Goal: Information Seeking & Learning: Learn about a topic

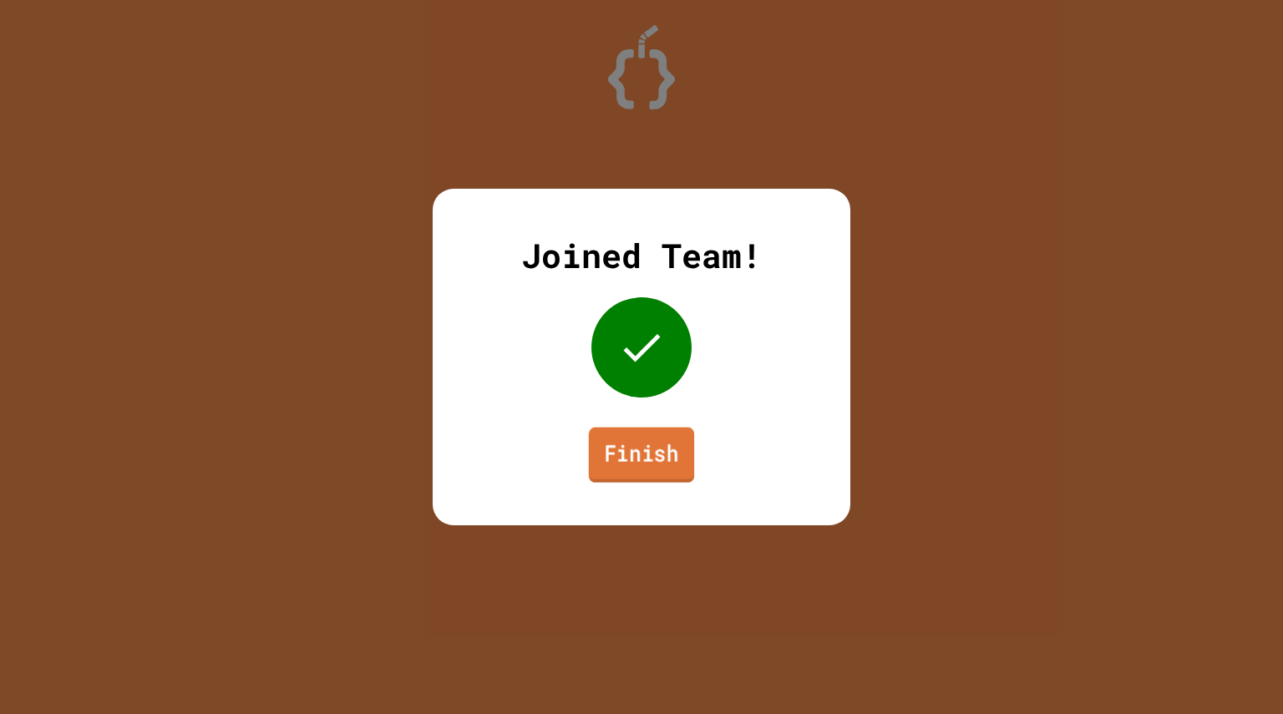
click at [608, 465] on link "Finish" at bounding box center [641, 455] width 105 height 55
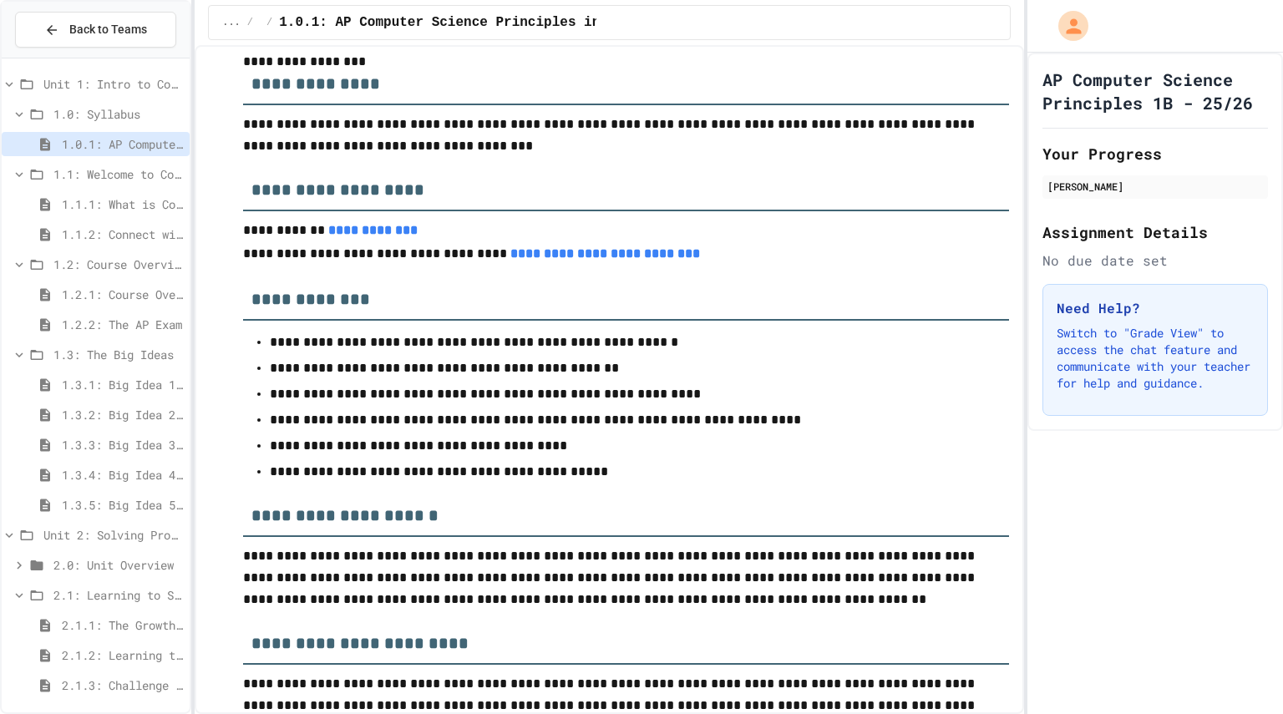
scroll to position [215, 0]
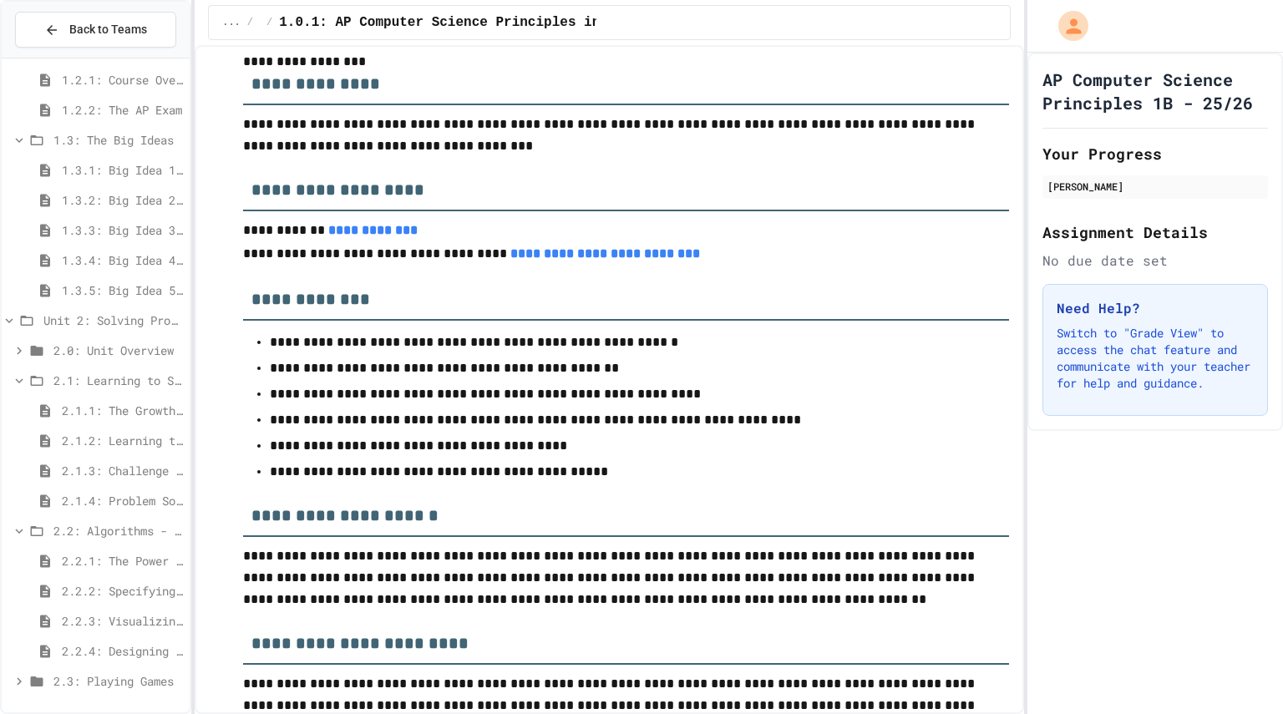
click at [23, 348] on icon at bounding box center [19, 350] width 15 height 15
click at [15, 674] on icon at bounding box center [19, 681] width 15 height 15
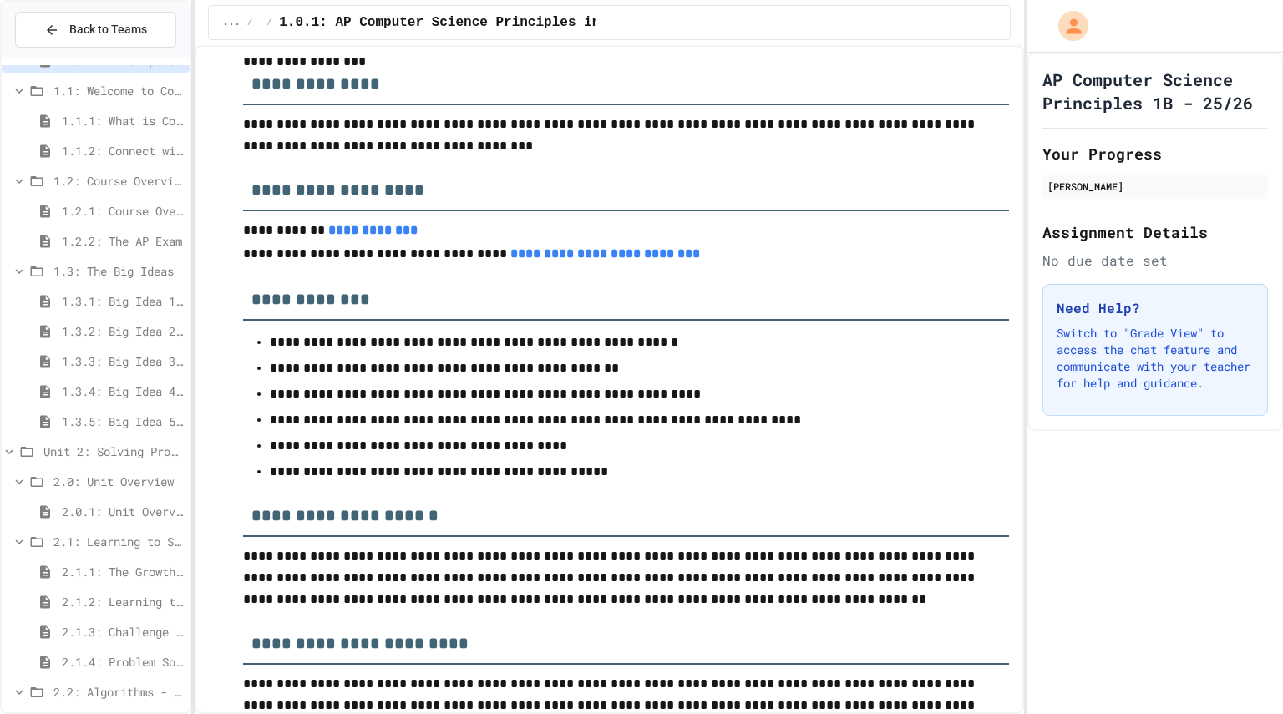
scroll to position [93, 0]
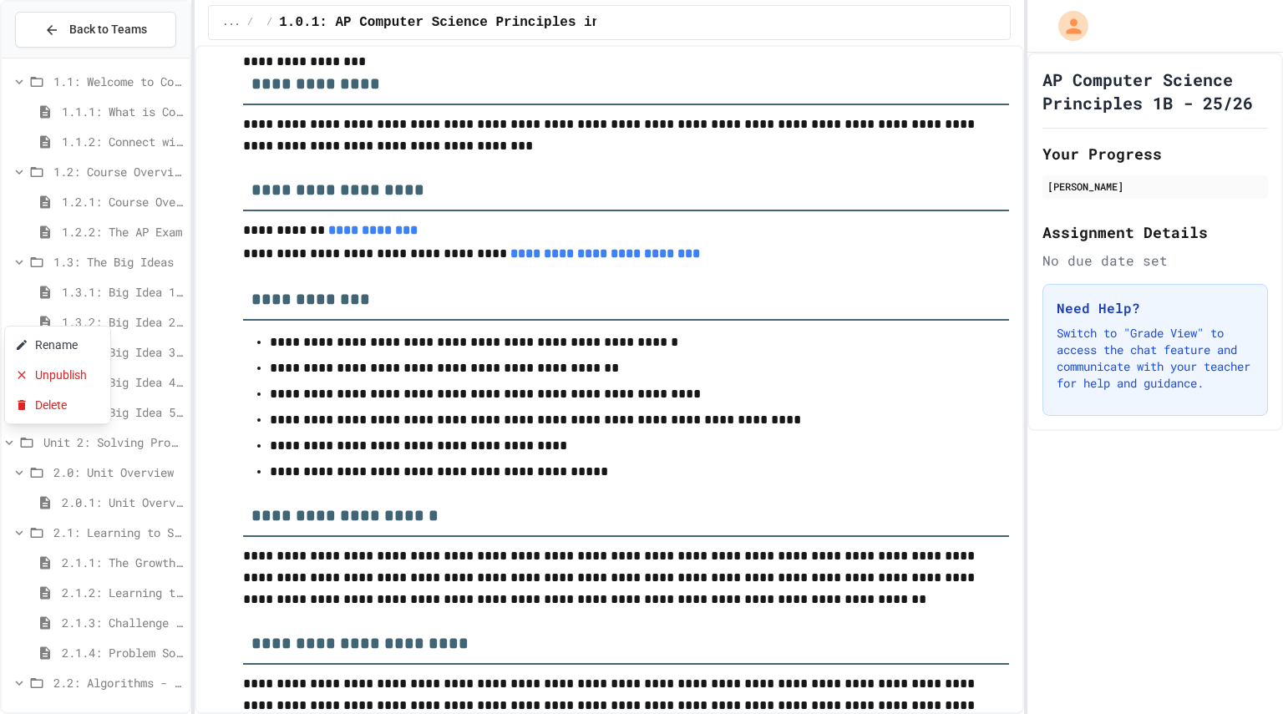
click at [143, 265] on div at bounding box center [641, 357] width 1283 height 714
click at [138, 289] on span "1.3.1: Big Idea 1 - Creative Development" at bounding box center [122, 292] width 121 height 18
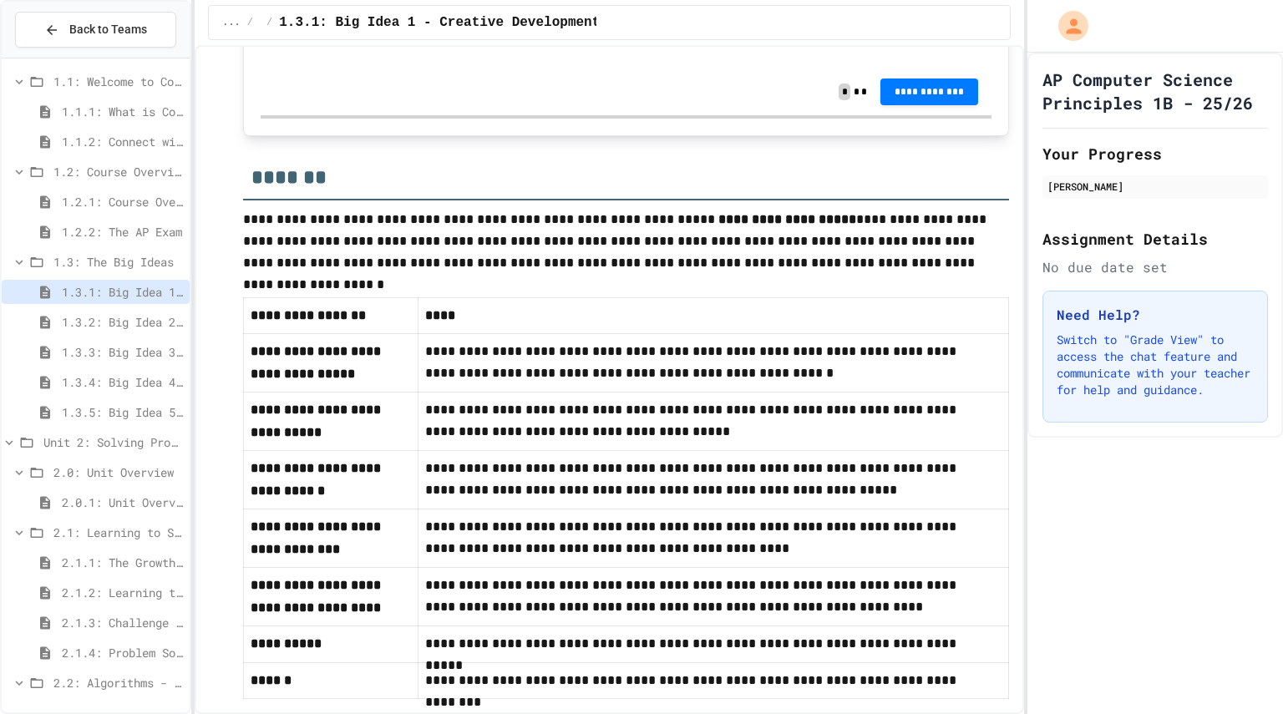
scroll to position [735, 0]
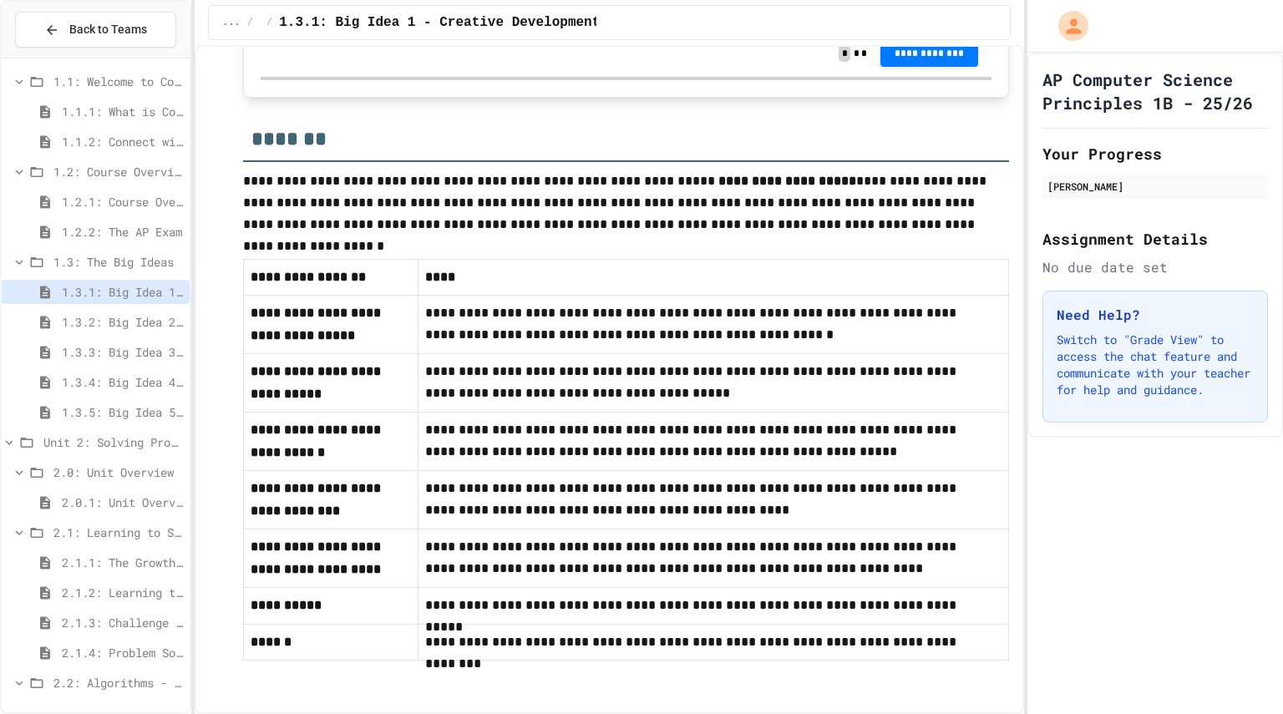
click at [129, 475] on span "2.0: Unit Overview" at bounding box center [117, 473] width 129 height 18
click at [129, 502] on span "2.0.1: Unit Overview" at bounding box center [122, 503] width 121 height 18
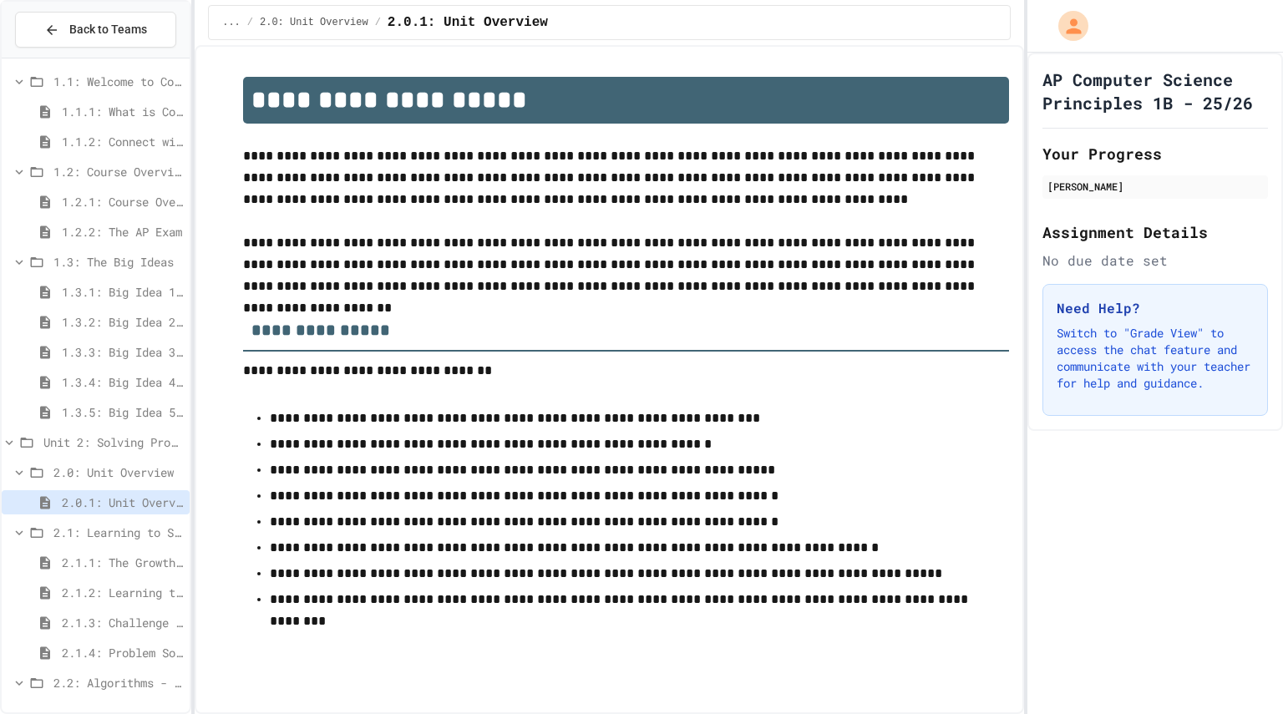
click at [119, 564] on span "2.1.1: The Growth Mindset" at bounding box center [122, 563] width 121 height 18
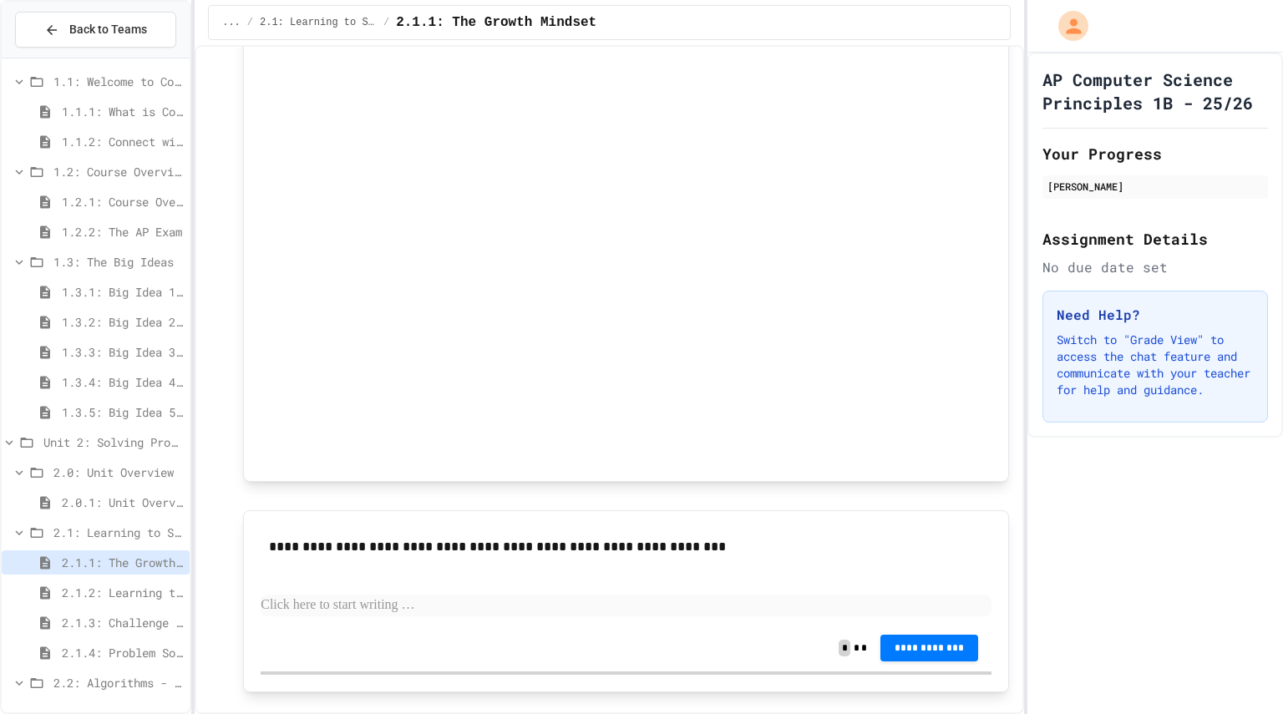
scroll to position [1030, 0]
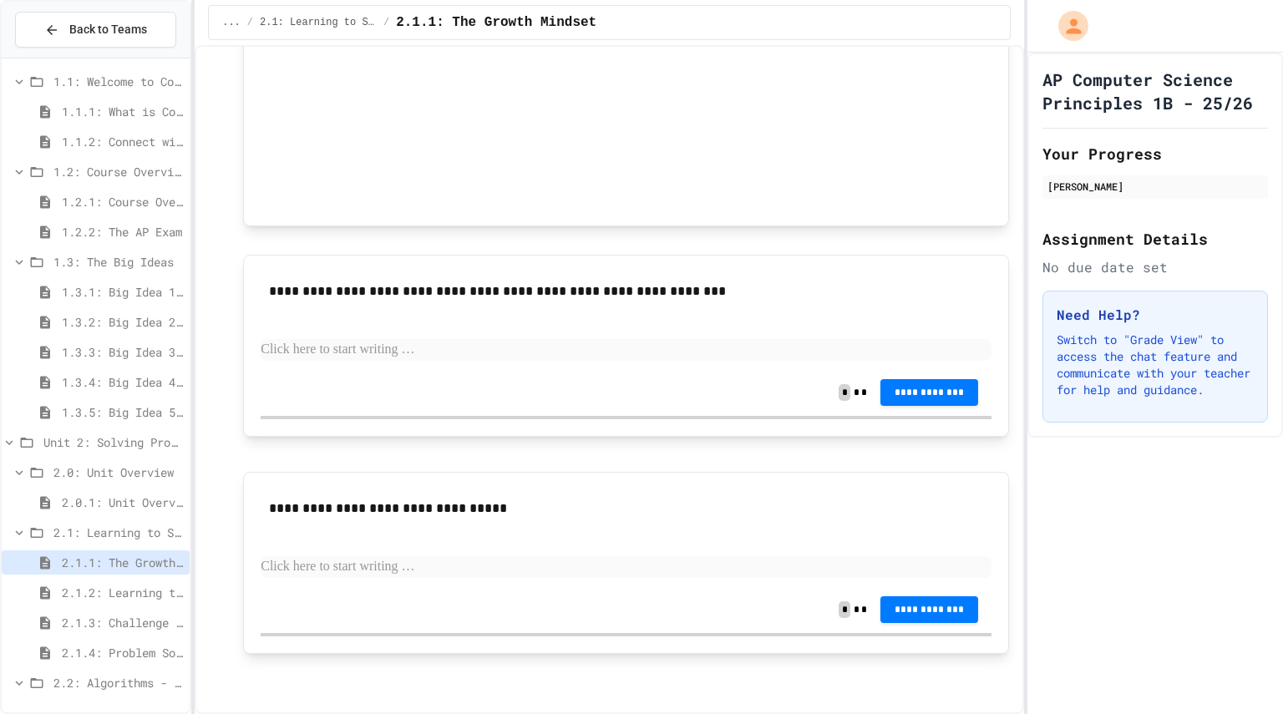
click at [116, 594] on span "2.1.2: Learning to Solve Hard Problems" at bounding box center [122, 593] width 121 height 18
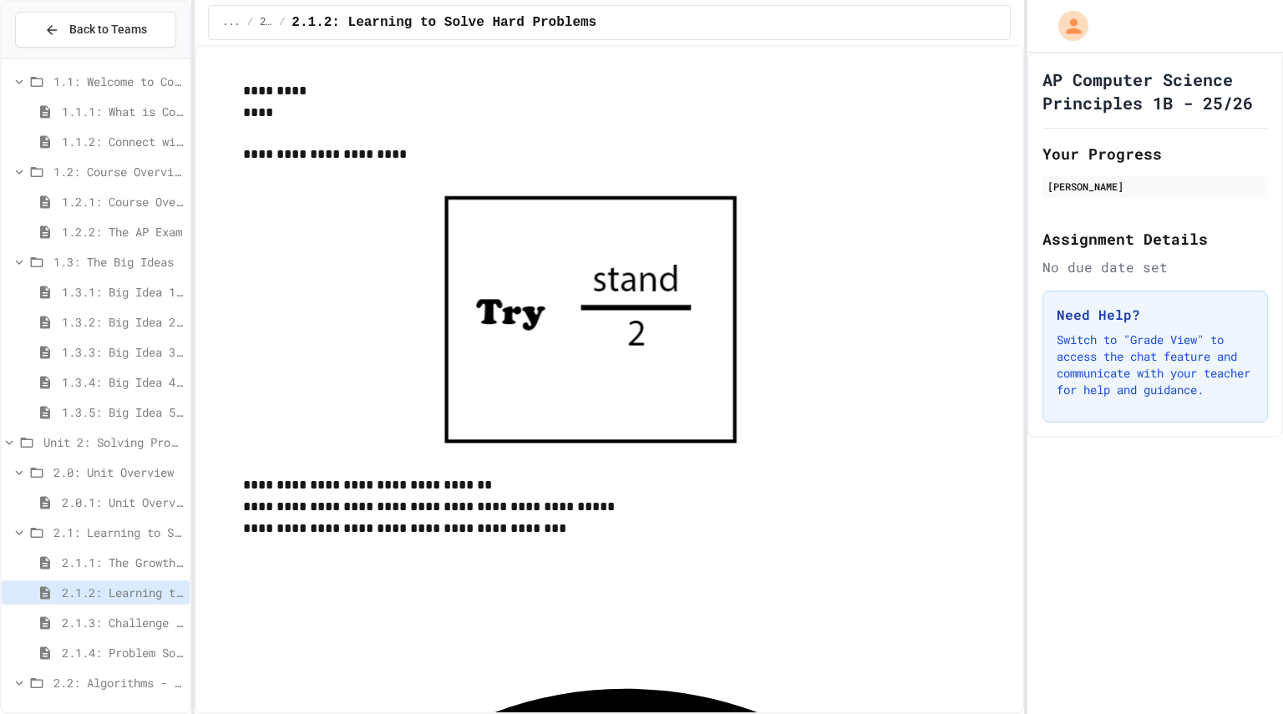
scroll to position [2103, 0]
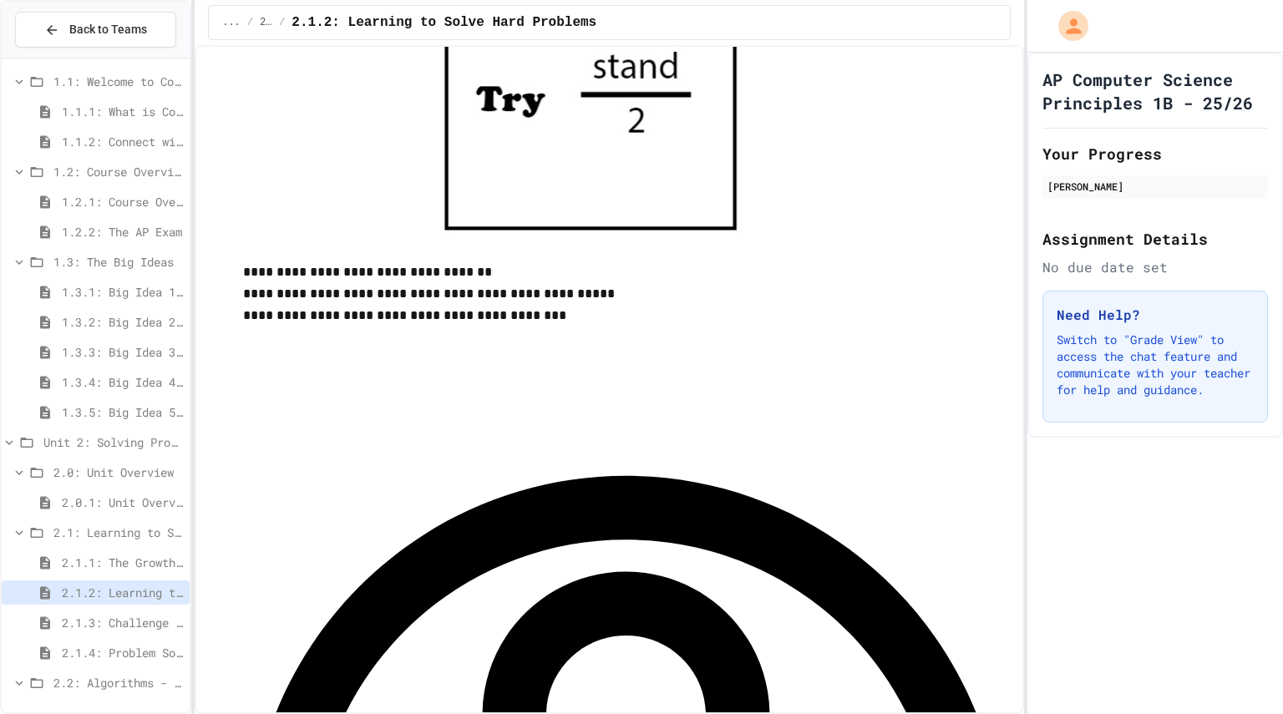
click at [123, 616] on span "2.1.3: Challenge Problem - The Bridge" at bounding box center [122, 623] width 121 height 18
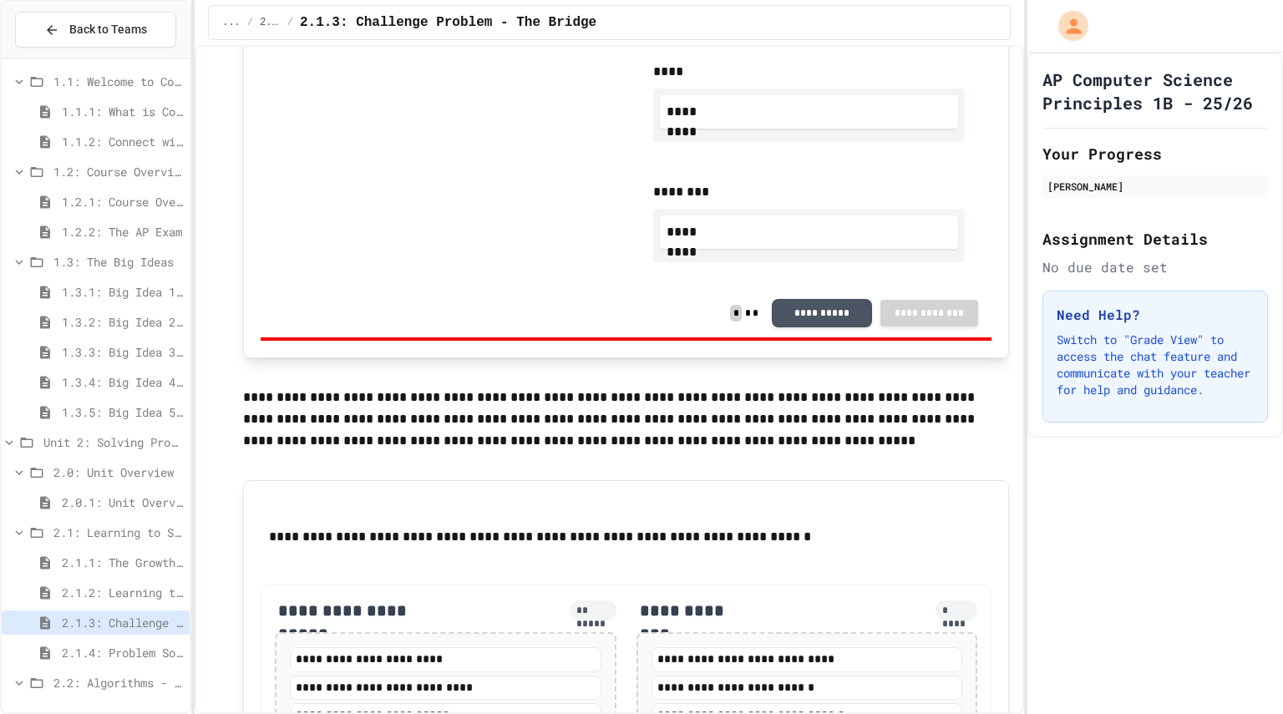
scroll to position [1769, 0]
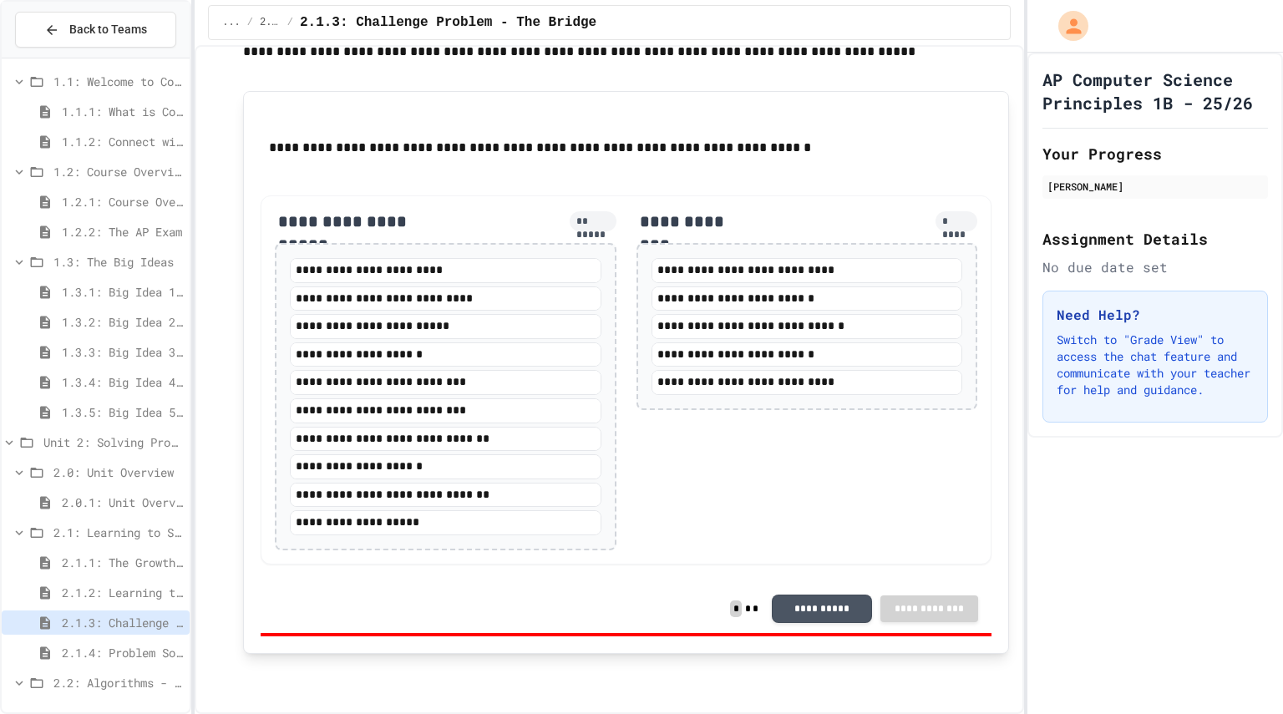
click at [64, 659] on span "2.1.4: Problem Solving Practice" at bounding box center [122, 653] width 121 height 18
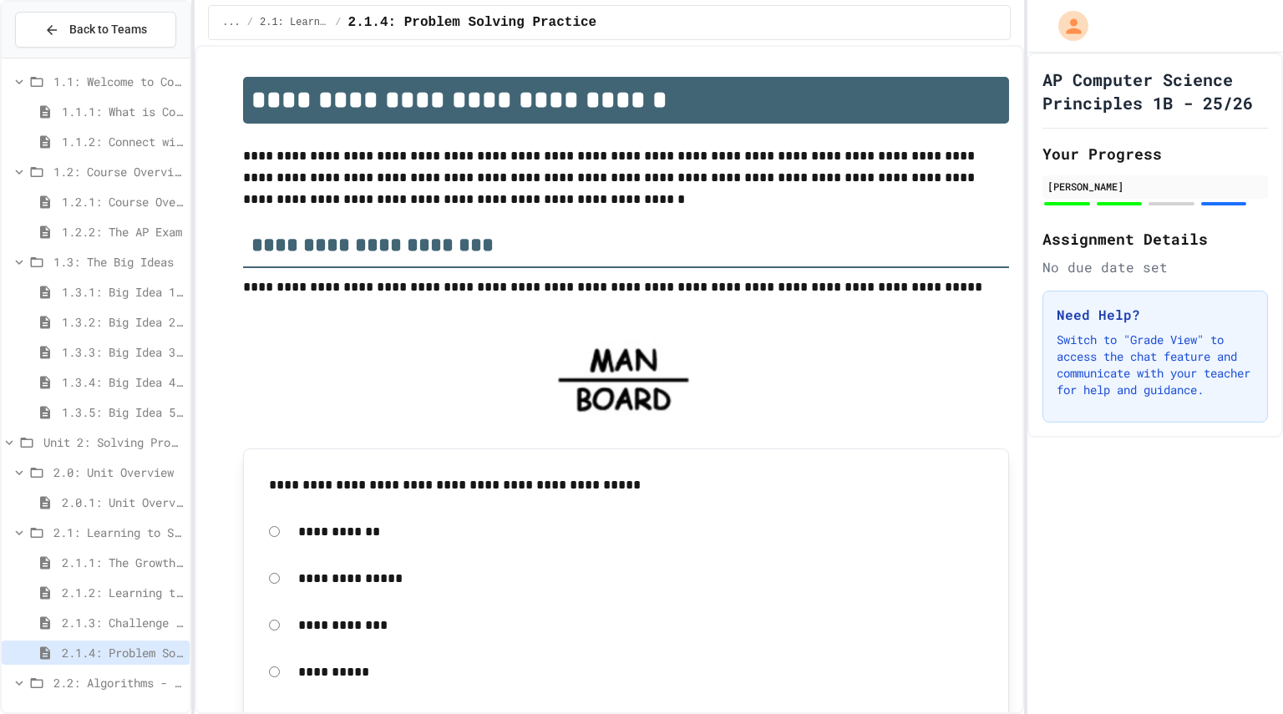
click at [3, 193] on div "1.2.1: Course Overview" at bounding box center [96, 202] width 188 height 24
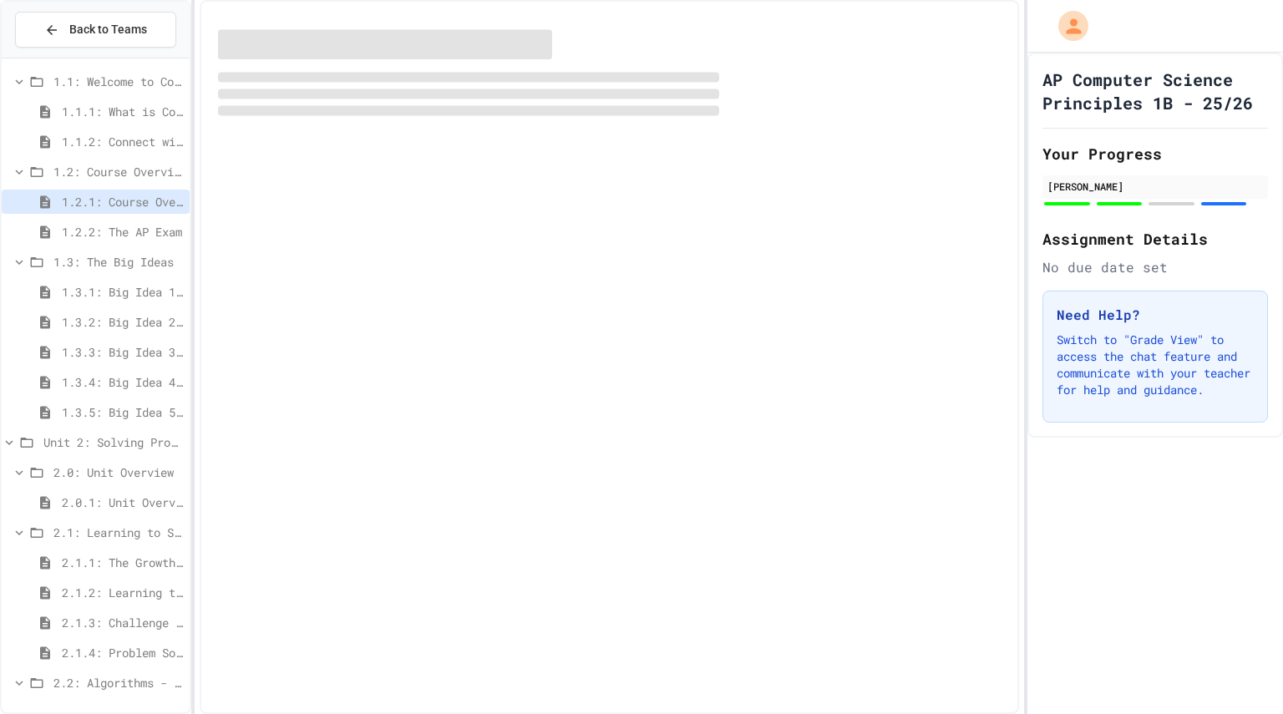
click at [3, 193] on div "1.2.1: Course Overview" at bounding box center [96, 202] width 188 height 24
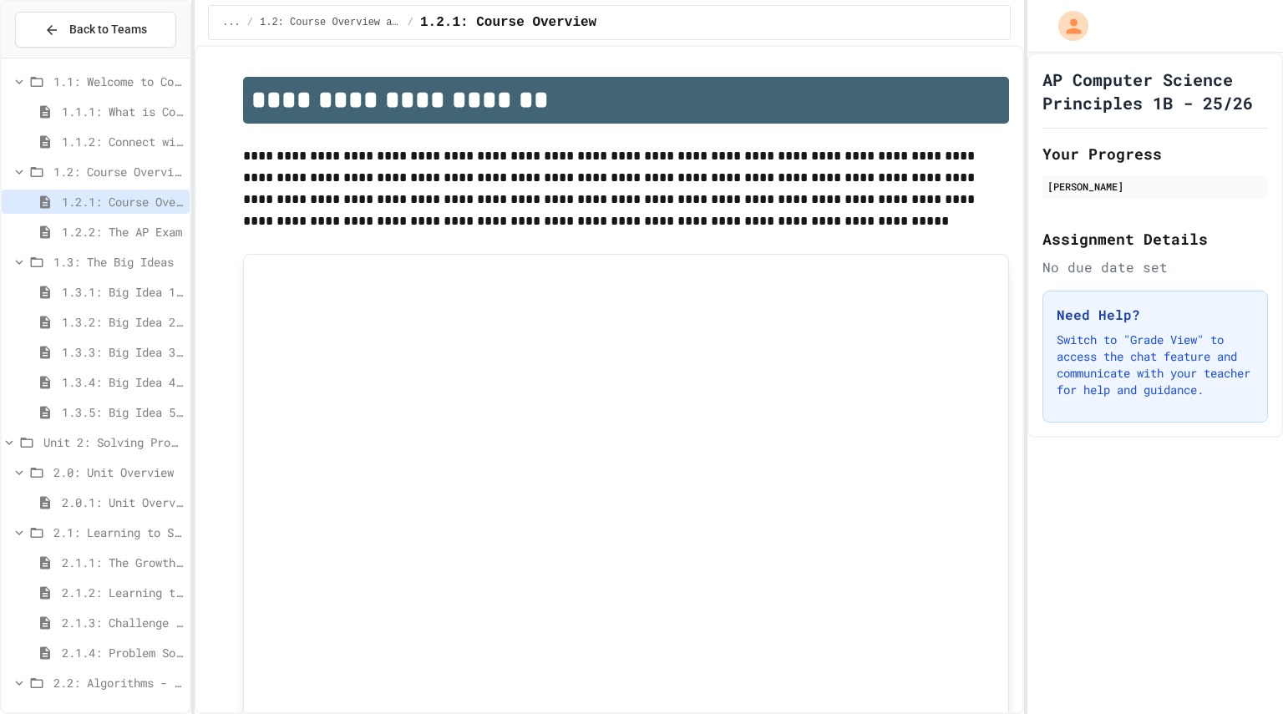
click at [160, 614] on span "2.1.3: Challenge Problem - The Bridge" at bounding box center [122, 623] width 121 height 18
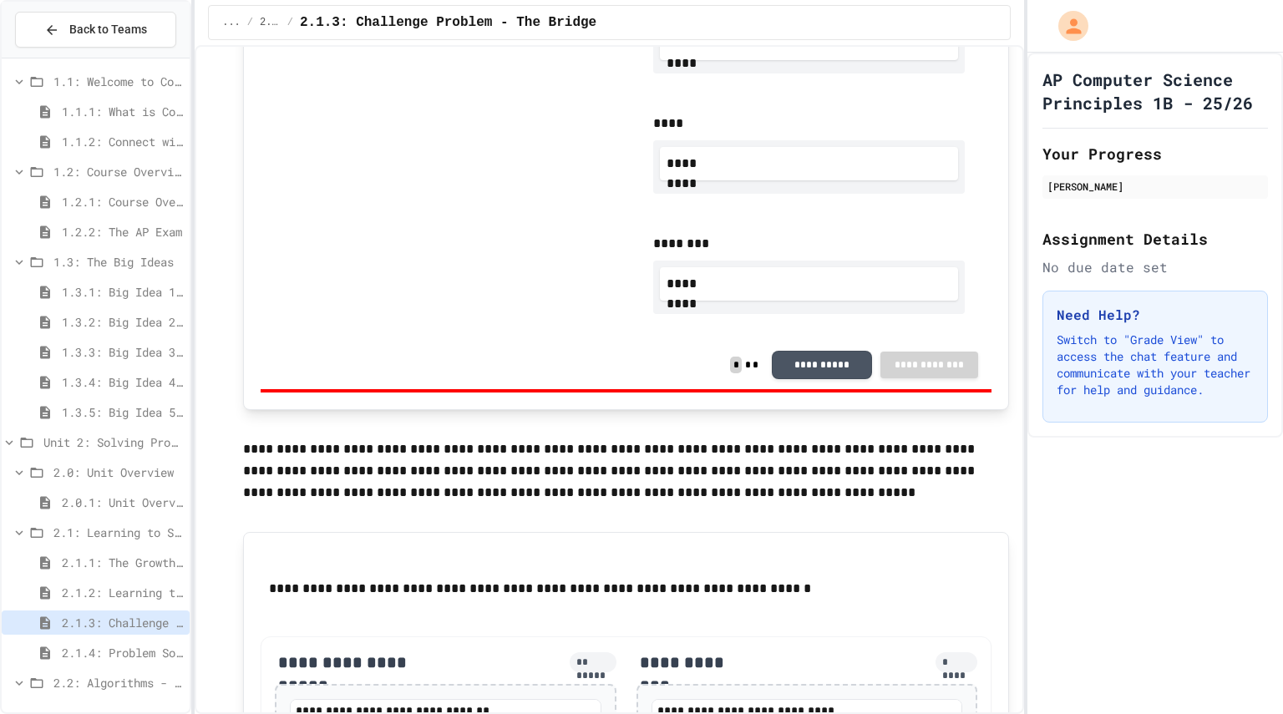
scroll to position [1769, 0]
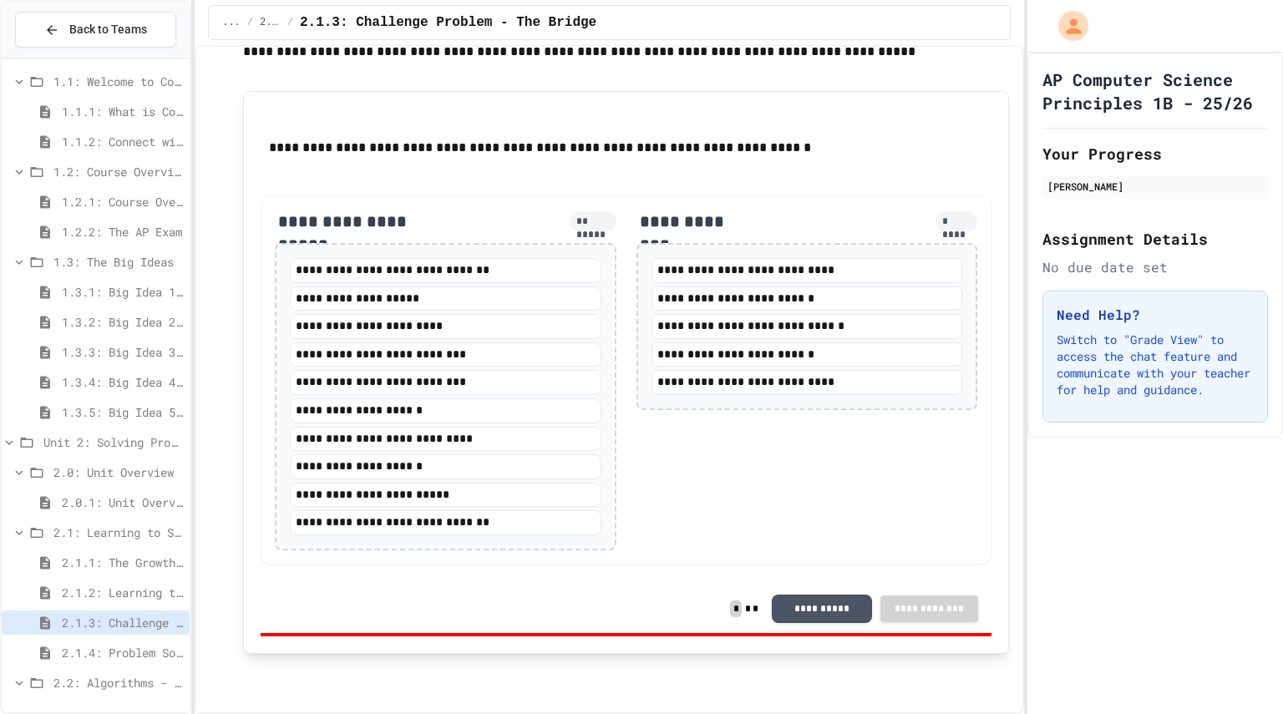
click at [140, 467] on span "2.0: Unit Overview" at bounding box center [117, 473] width 129 height 18
click at [123, 508] on span "2.1: Learning to Solve Hard Problems" at bounding box center [117, 503] width 129 height 18
click at [120, 487] on div "2.0: Unit Overview" at bounding box center [96, 475] width 188 height 30
click at [126, 473] on span "2.0: Unit Overview" at bounding box center [117, 473] width 129 height 18
click at [100, 471] on span "2.0: Unit Overview" at bounding box center [117, 473] width 129 height 18
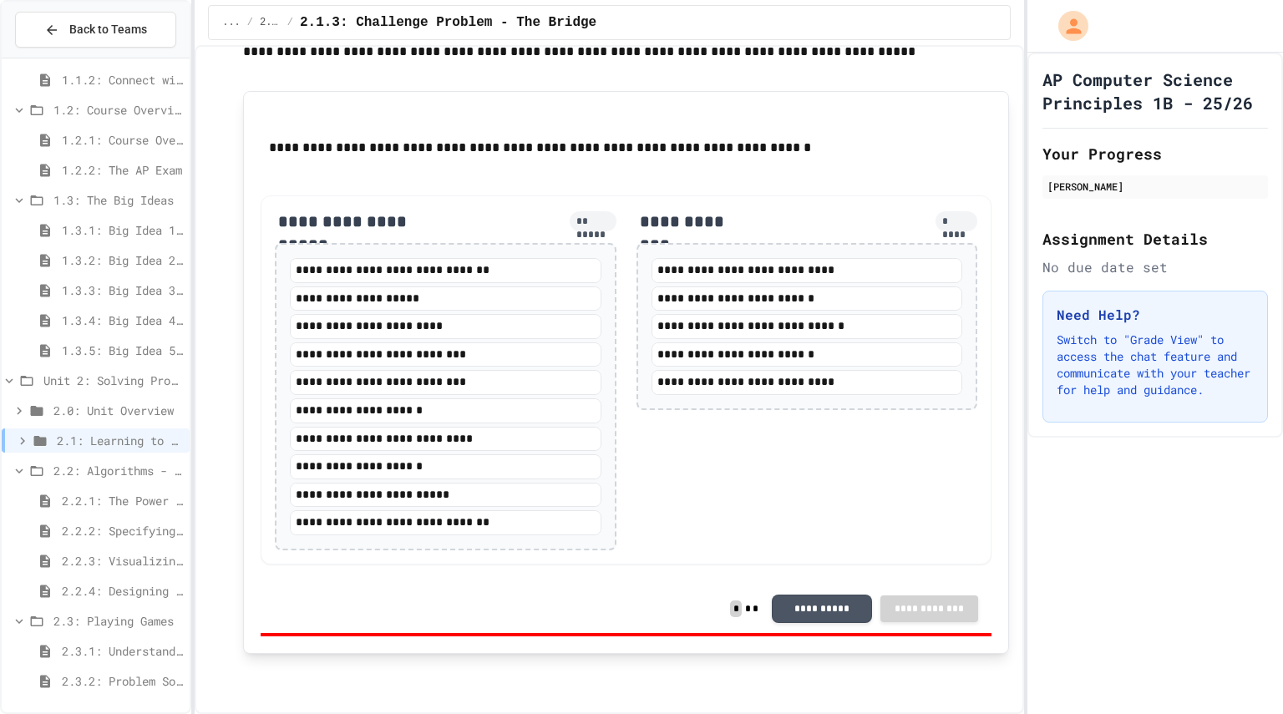
click at [81, 645] on span "2.3.1: Understanding Games with Flowcharts" at bounding box center [122, 651] width 121 height 18
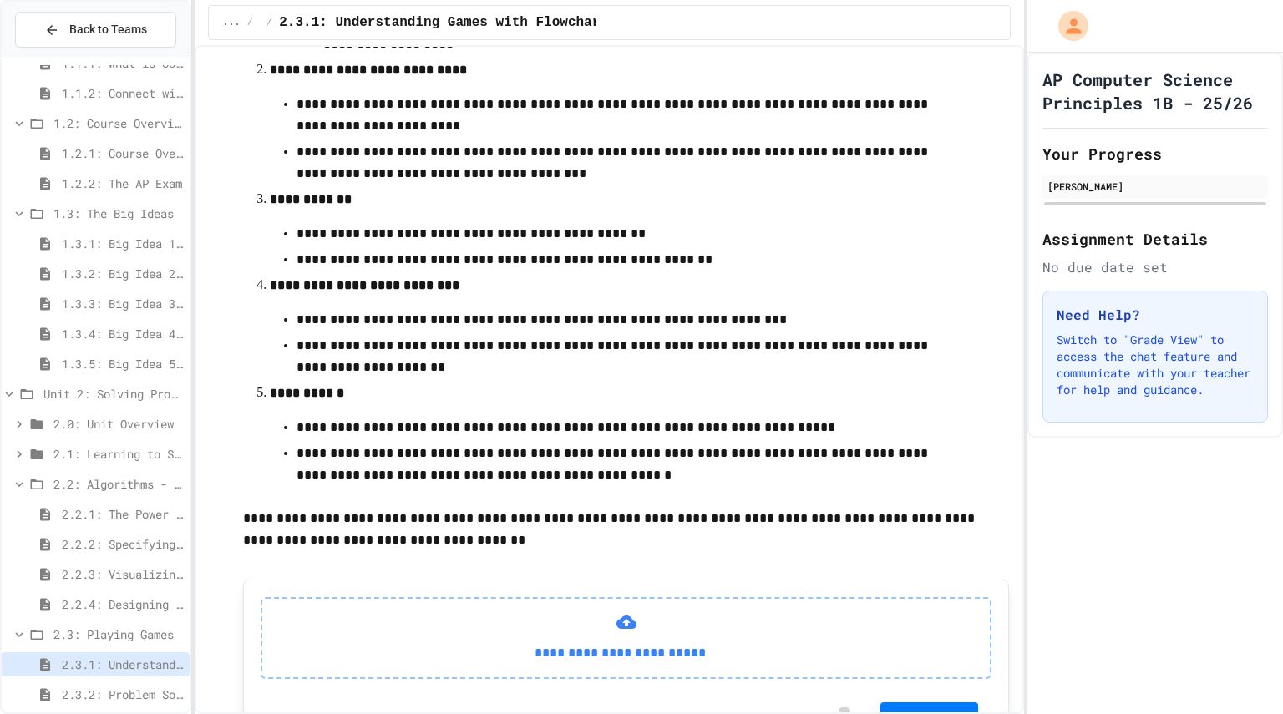
scroll to position [587, 0]
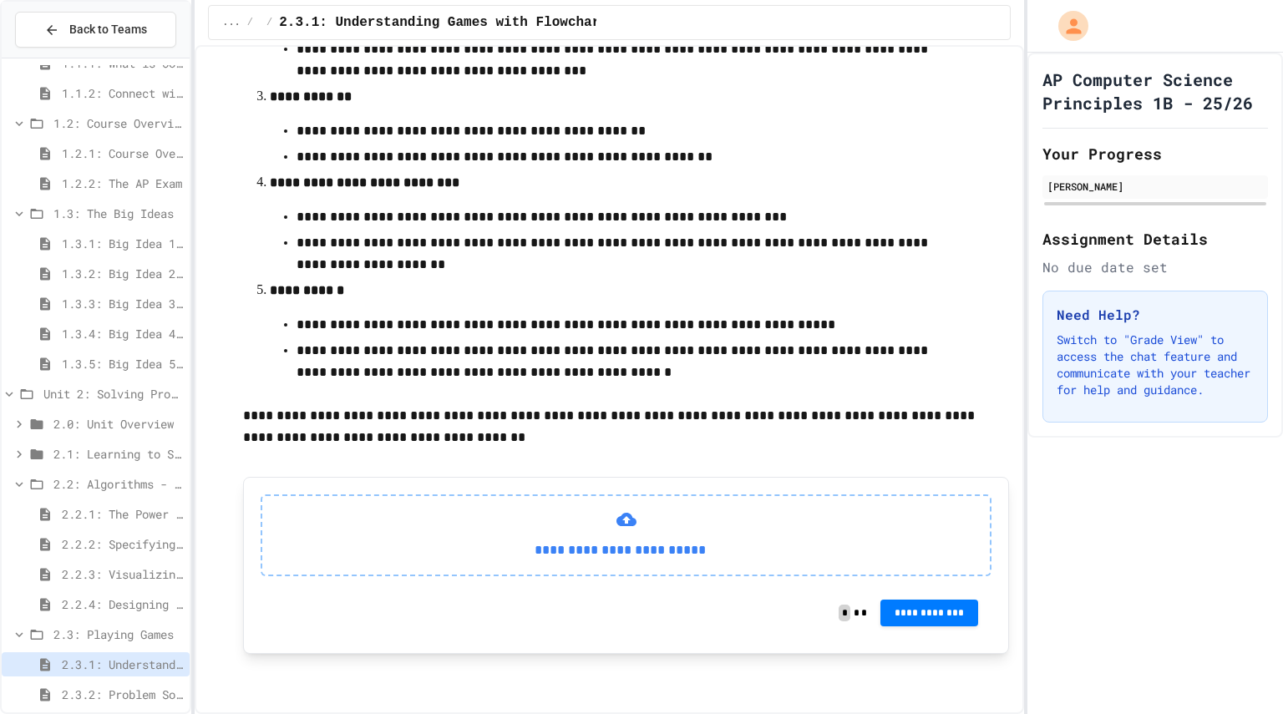
click at [138, 378] on div "1.3.5: Big Idea 5 - Impact of Computing" at bounding box center [96, 367] width 188 height 30
click at [124, 369] on span "1.3.5: Big Idea 5 - Impact of Computing" at bounding box center [122, 364] width 121 height 18
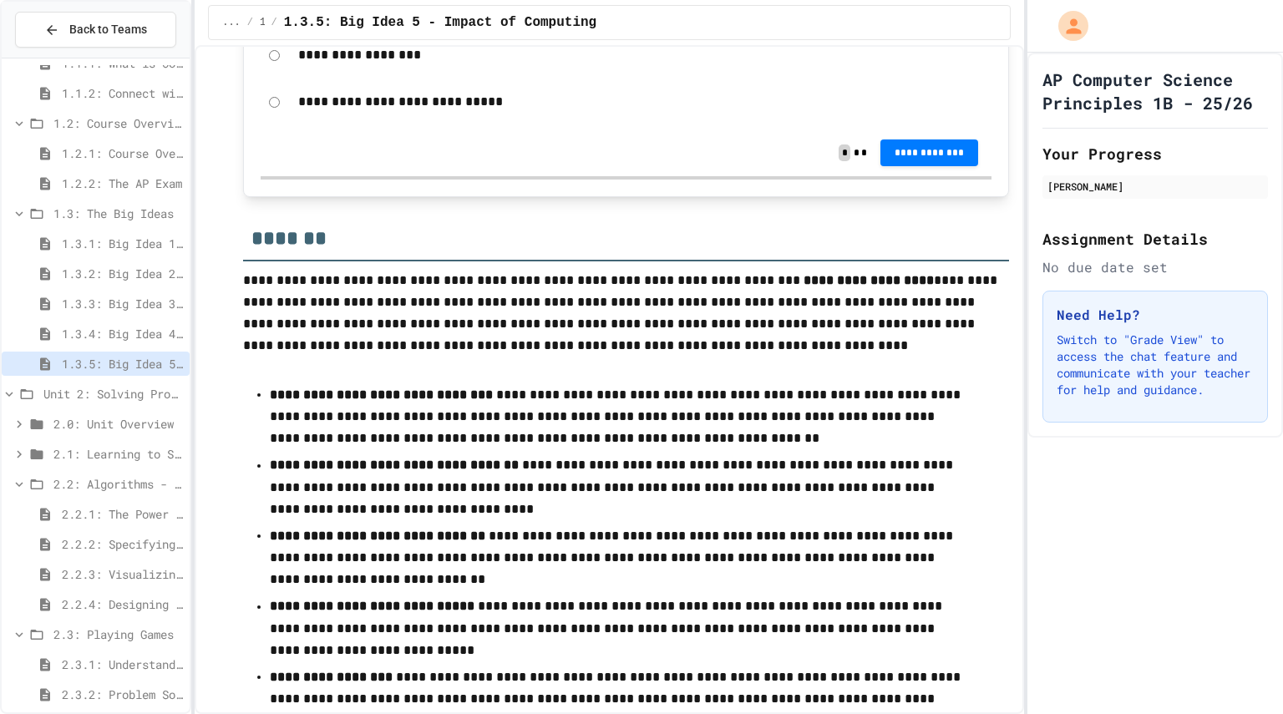
scroll to position [855, 0]
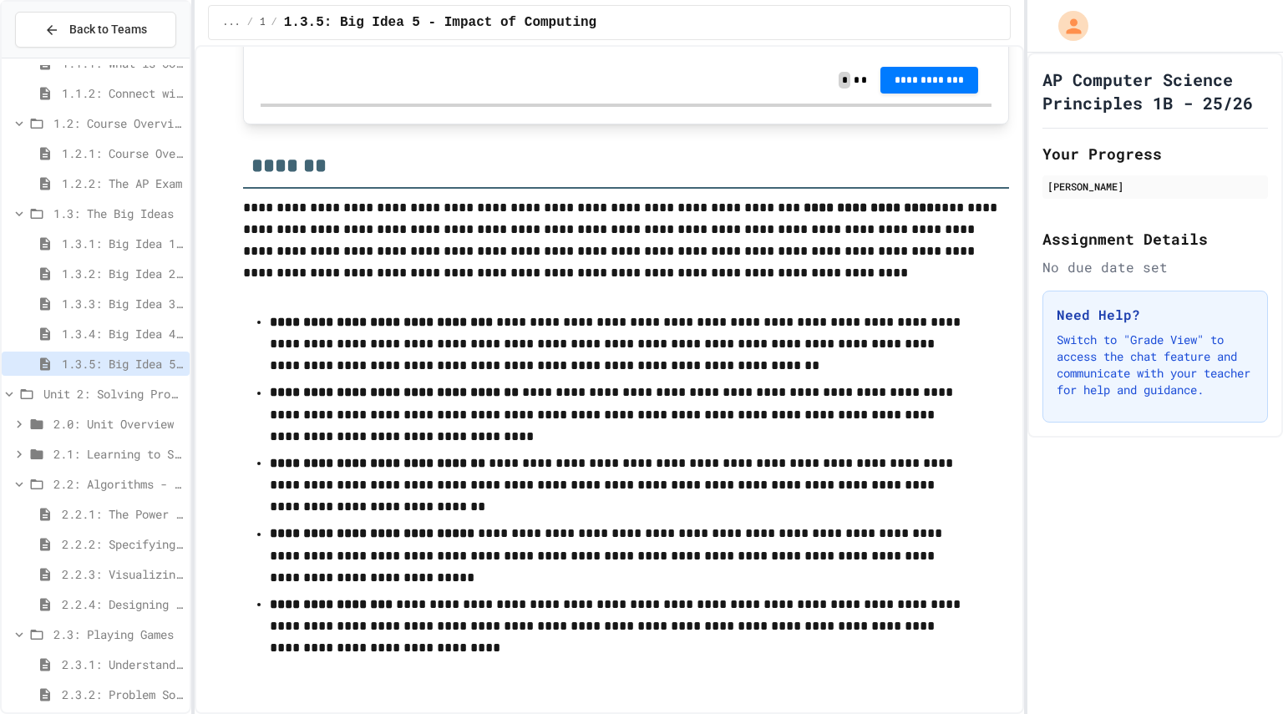
click at [134, 452] on span "2.1: Learning to Solve Hard Problems" at bounding box center [117, 454] width 129 height 18
click at [122, 434] on div "2.0: Unit Overview" at bounding box center [96, 424] width 188 height 24
click at [119, 467] on div "2.0.1: Unit Overview" at bounding box center [96, 457] width 188 height 30
click at [124, 460] on span "2.0.1: Unit Overview" at bounding box center [122, 454] width 121 height 18
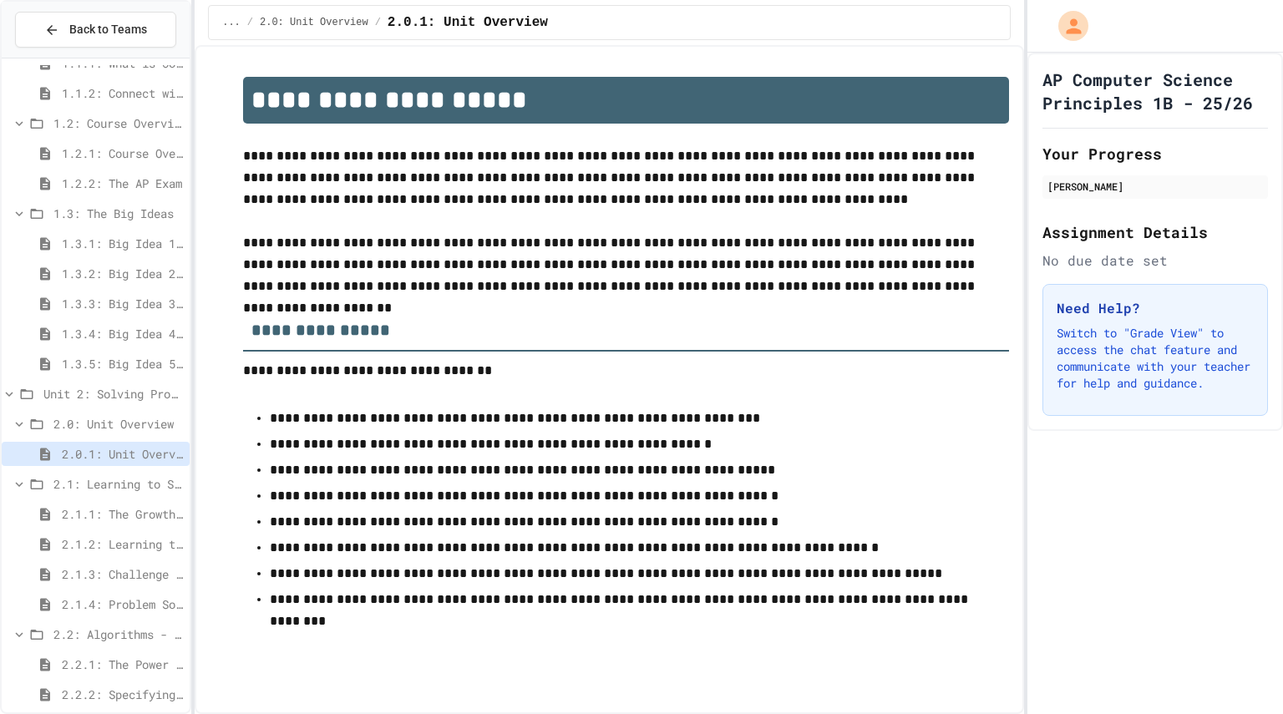
click at [163, 512] on span "2.1.1: The Growth Mindset" at bounding box center [122, 514] width 121 height 18
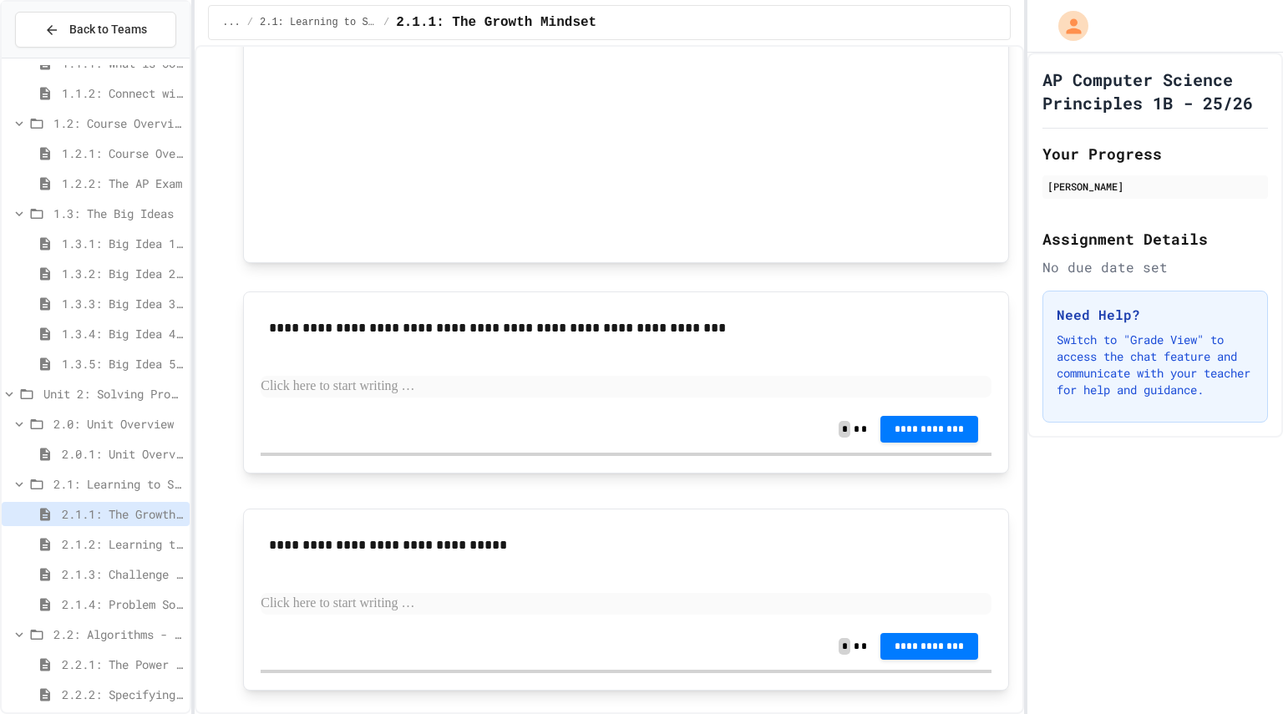
scroll to position [1030, 0]
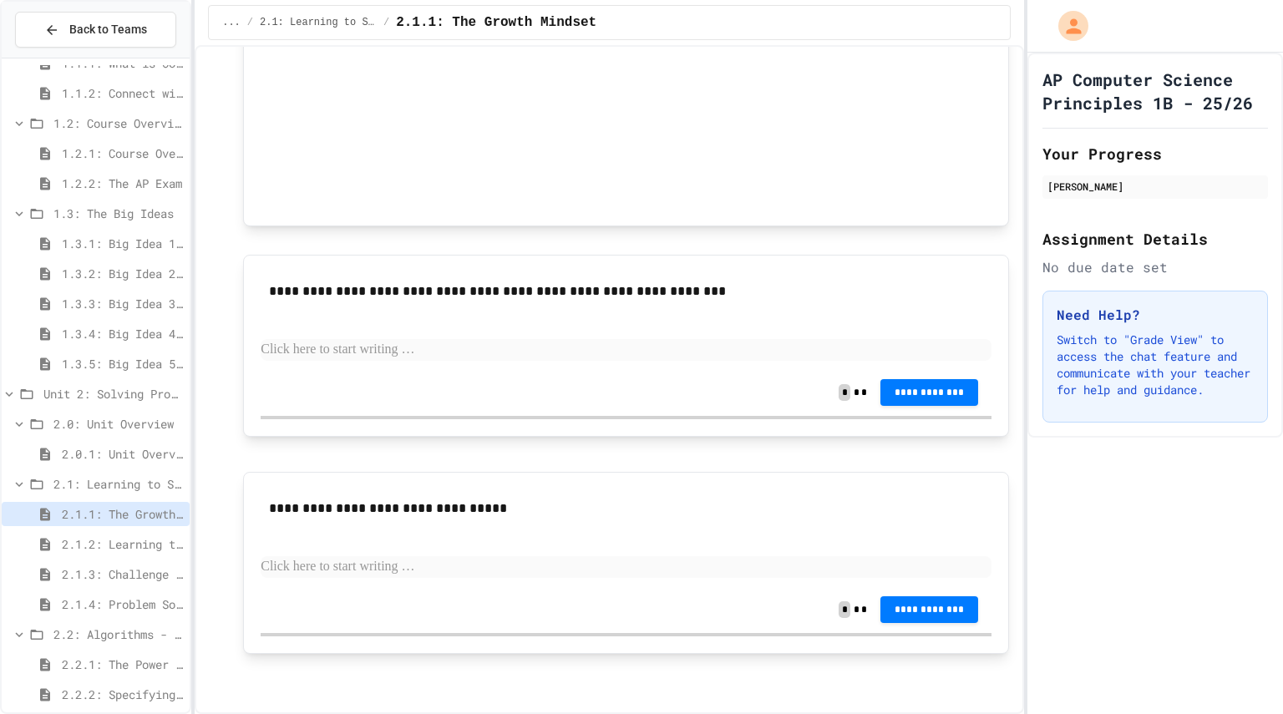
click at [129, 545] on span "2.1.2: Learning to Solve Hard Problems" at bounding box center [122, 544] width 121 height 18
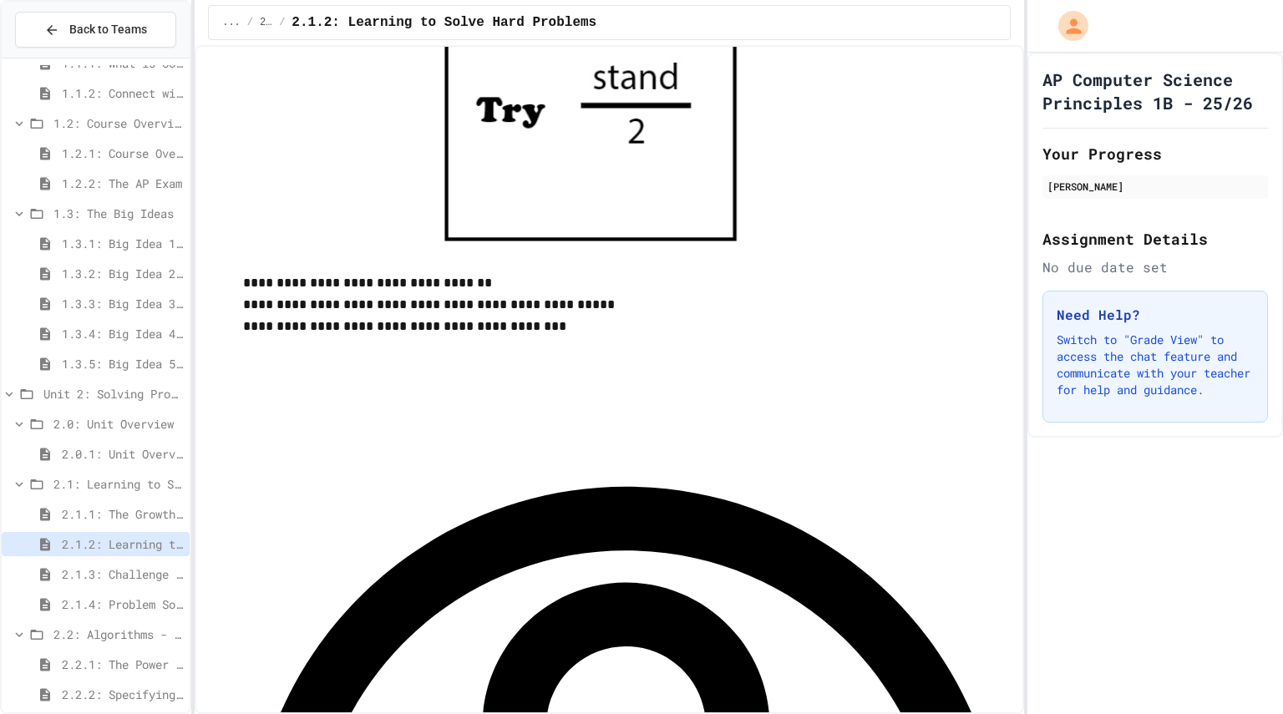
scroll to position [2103, 0]
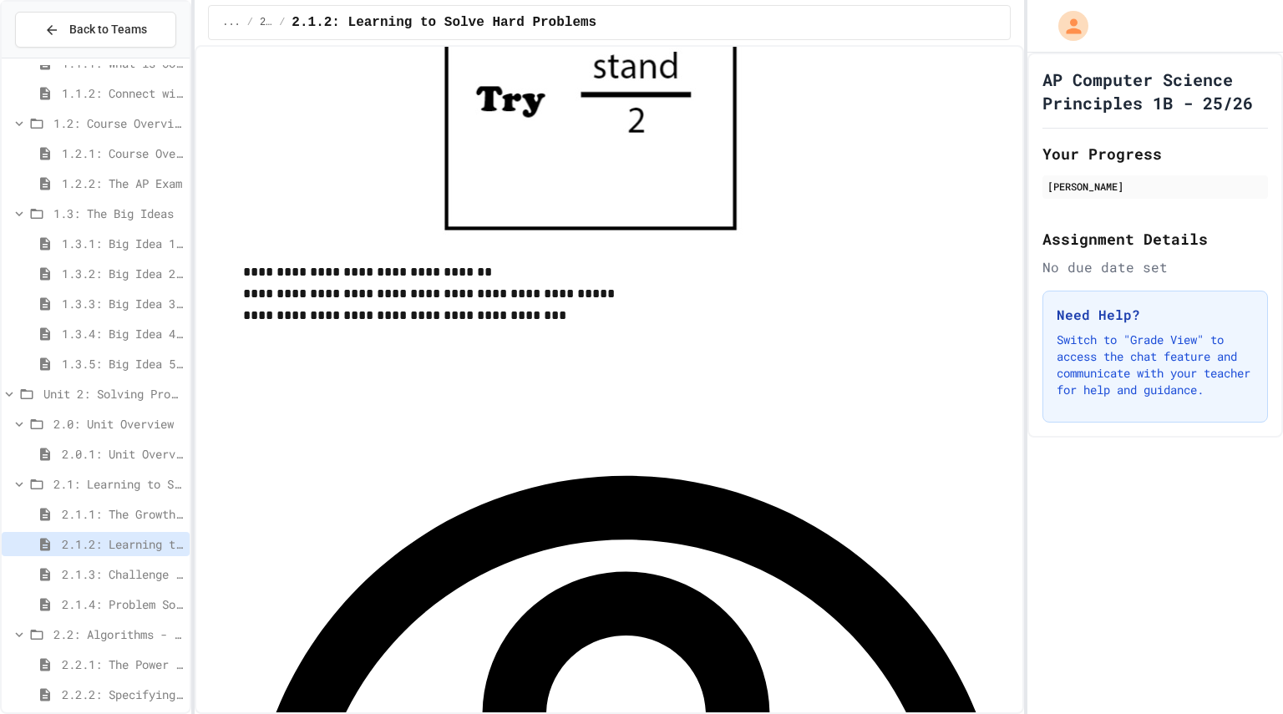
click at [158, 558] on div "2.1.2: Learning to Solve Hard Problems" at bounding box center [96, 547] width 188 height 30
click at [145, 566] on span "2.1.3: Challenge Problem - The Bridge" at bounding box center [122, 575] width 121 height 18
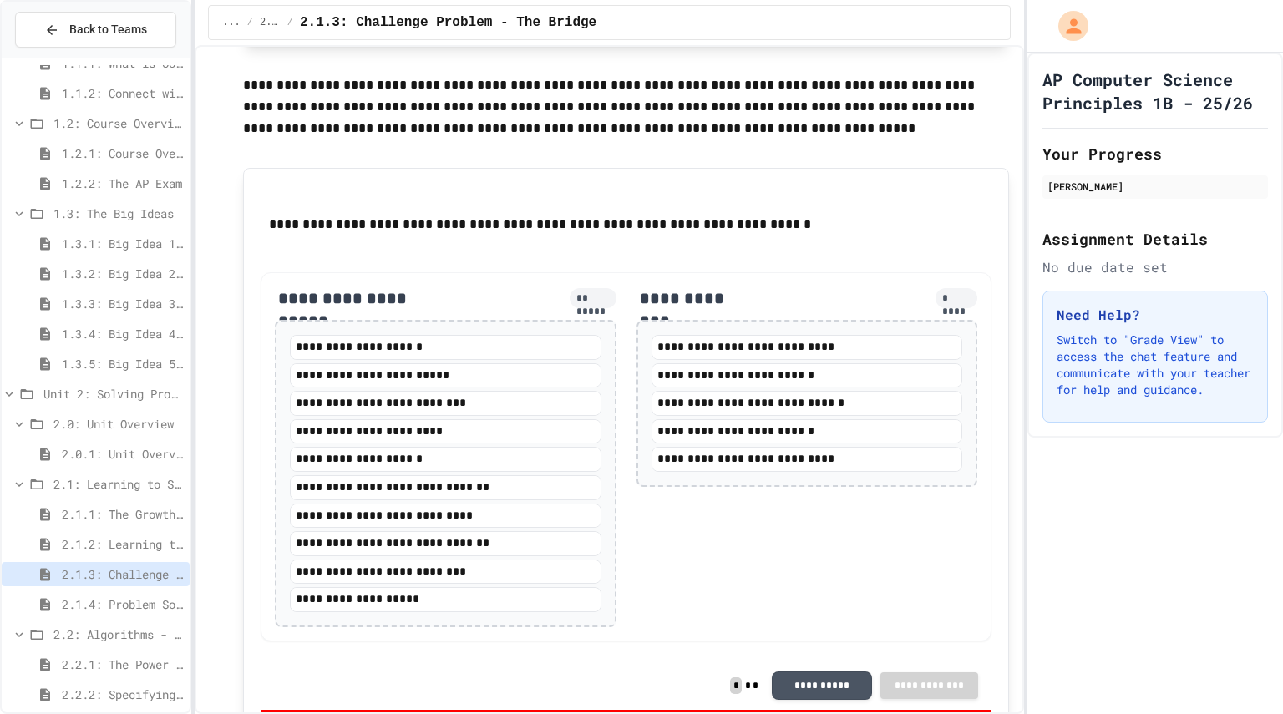
scroll to position [1769, 0]
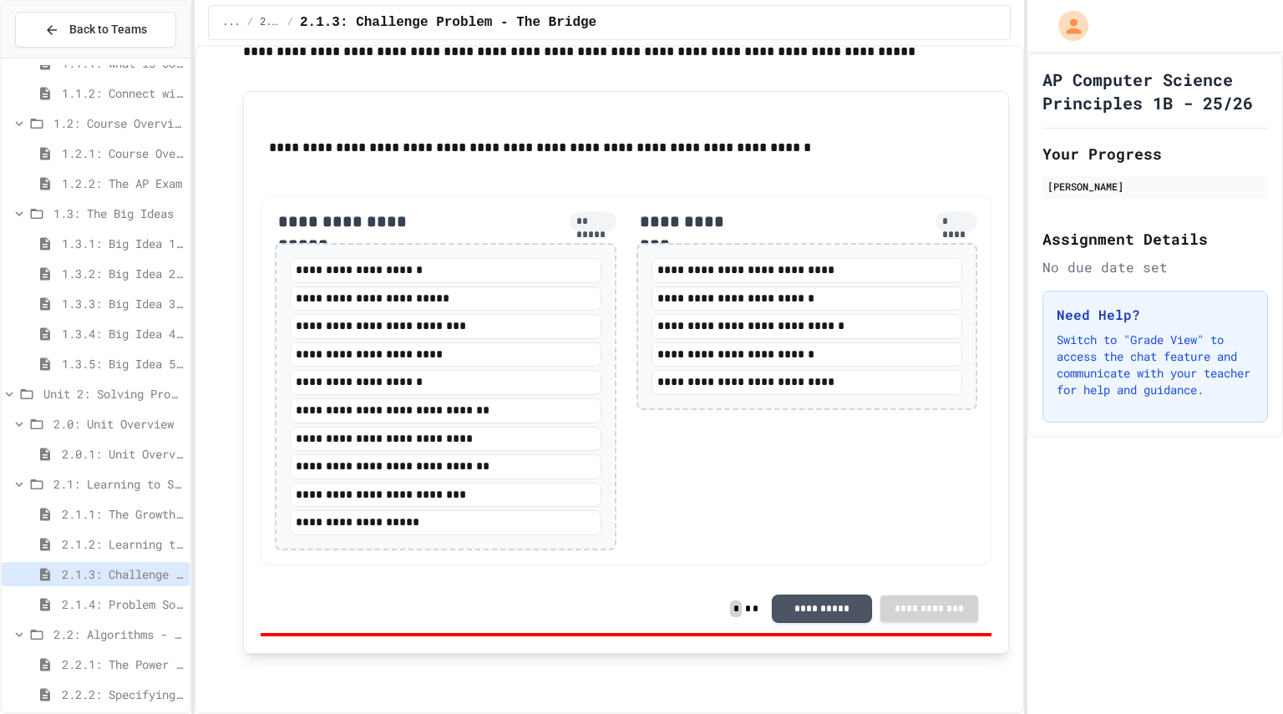
click at [128, 593] on div "2.1.4: Problem Solving Practice" at bounding box center [96, 604] width 188 height 24
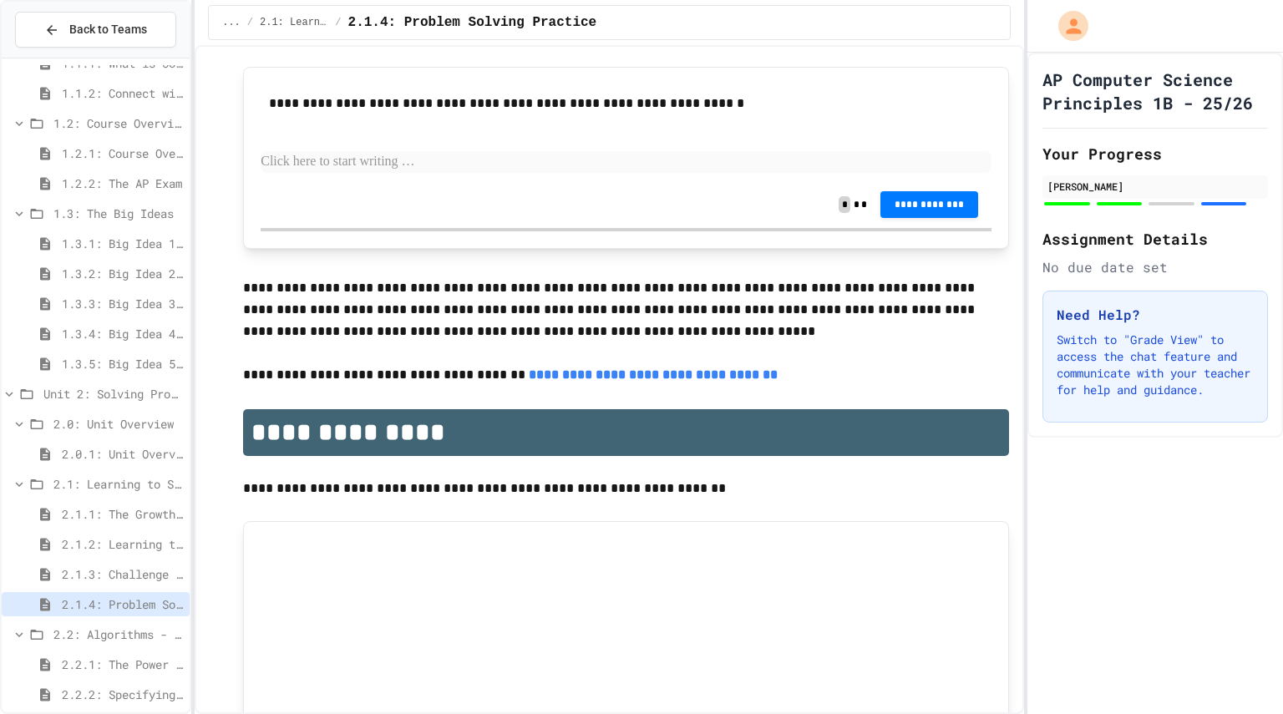
scroll to position [3828, 0]
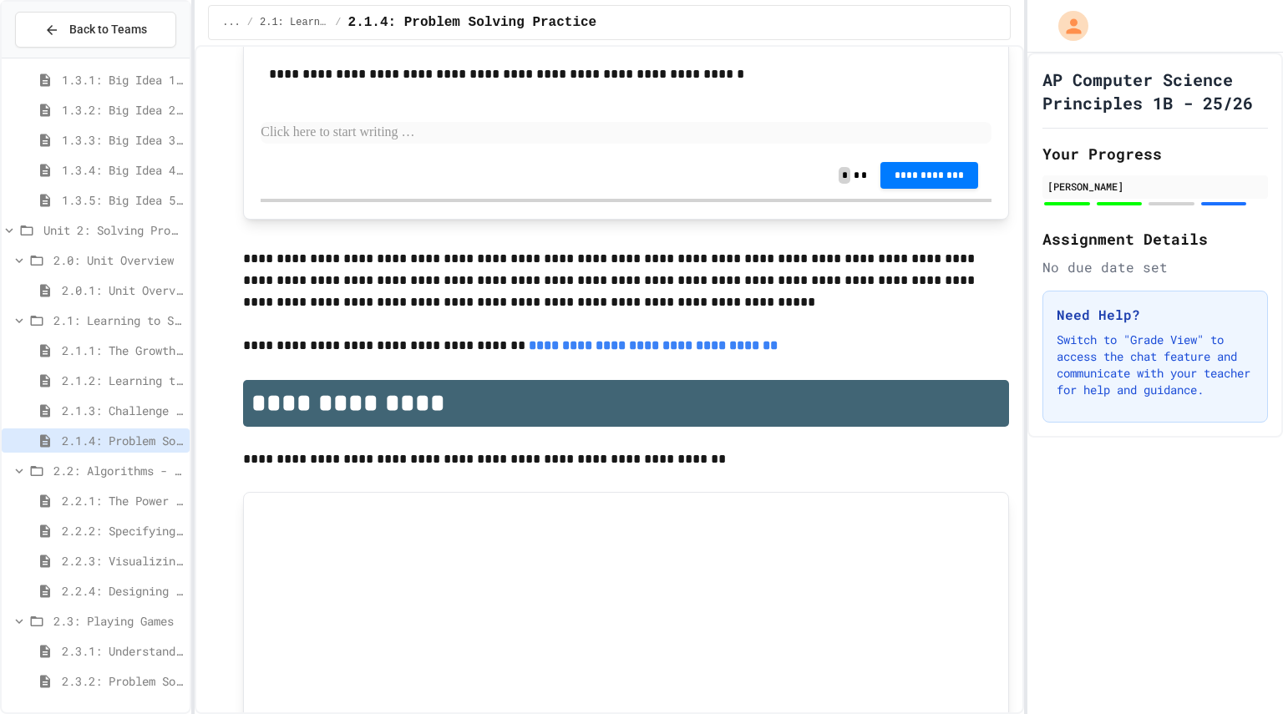
click at [114, 514] on div "2.2.1: The Power of Algorithms" at bounding box center [96, 504] width 188 height 30
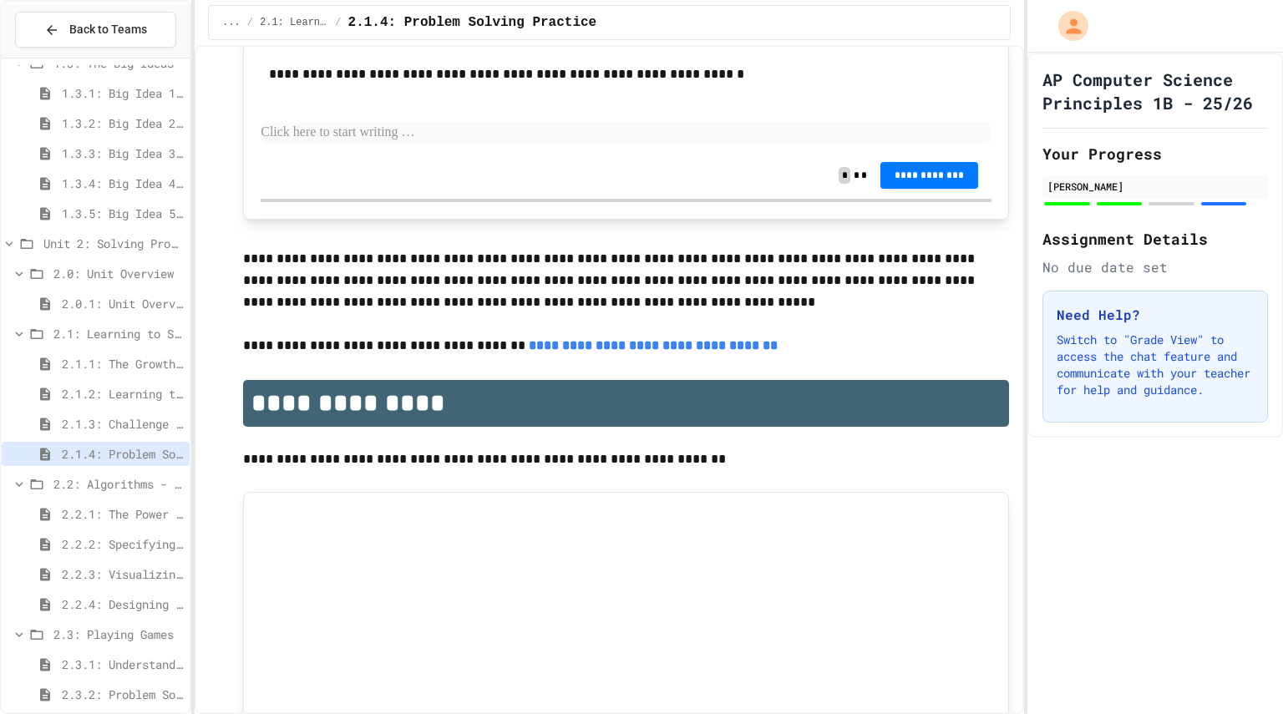
click at [114, 514] on span "2.2.1: The Power of Algorithms" at bounding box center [122, 514] width 121 height 18
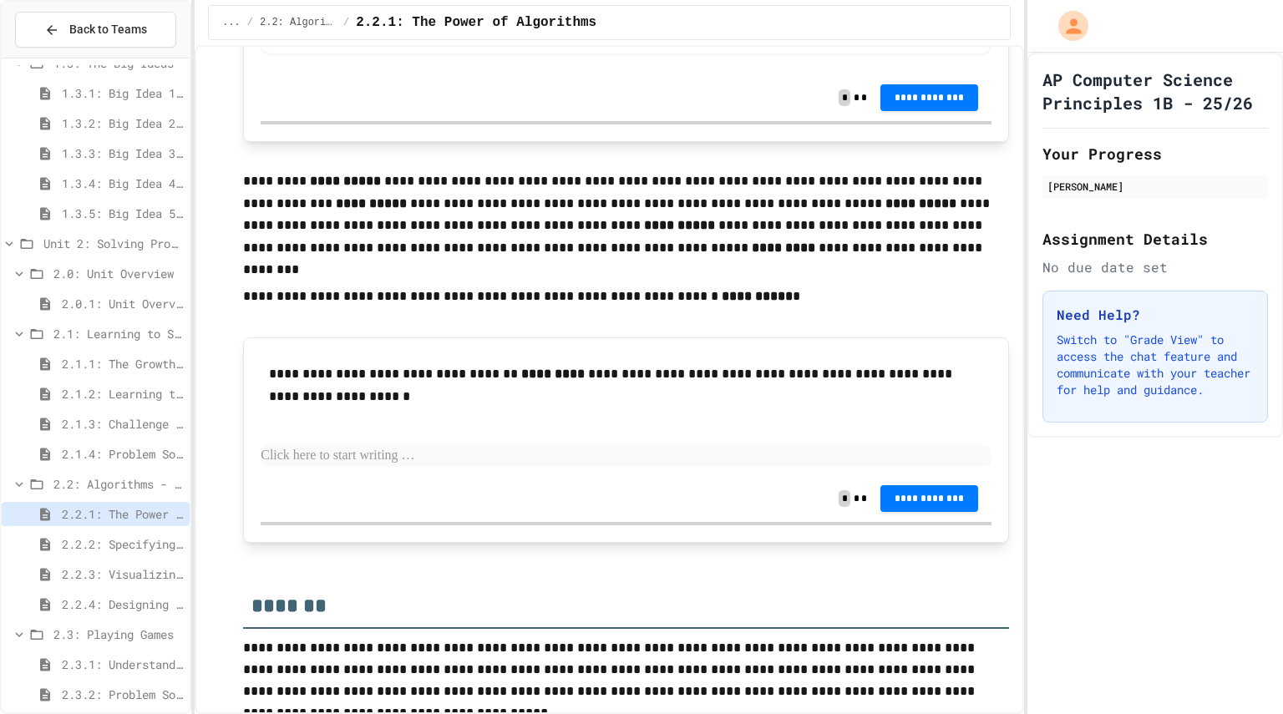
scroll to position [3483, 0]
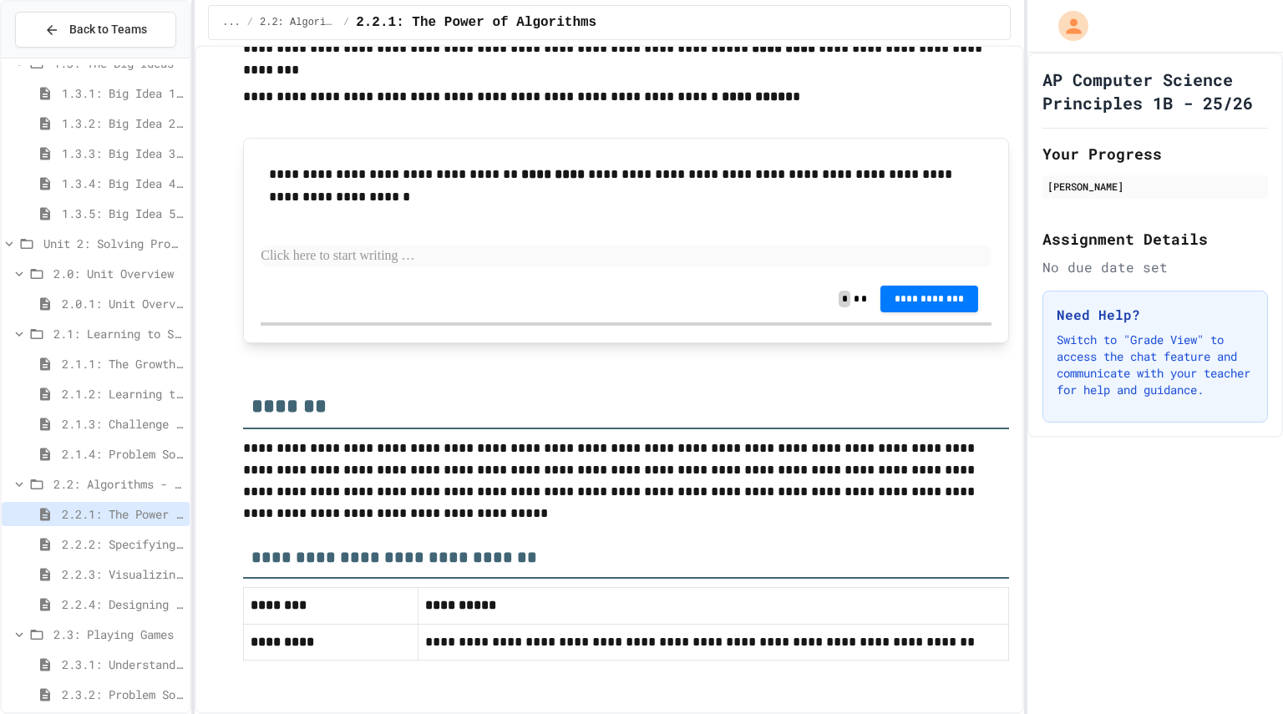
click at [142, 559] on div "2.2.2: Specifying Ideas with Pseudocode" at bounding box center [96, 547] width 188 height 30
click at [142, 557] on div "2.2.2: Specifying Ideas with Pseudocode" at bounding box center [96, 547] width 188 height 30
click at [130, 550] on span "2.2.2: Specifying Ideas with Pseudocode" at bounding box center [122, 544] width 121 height 18
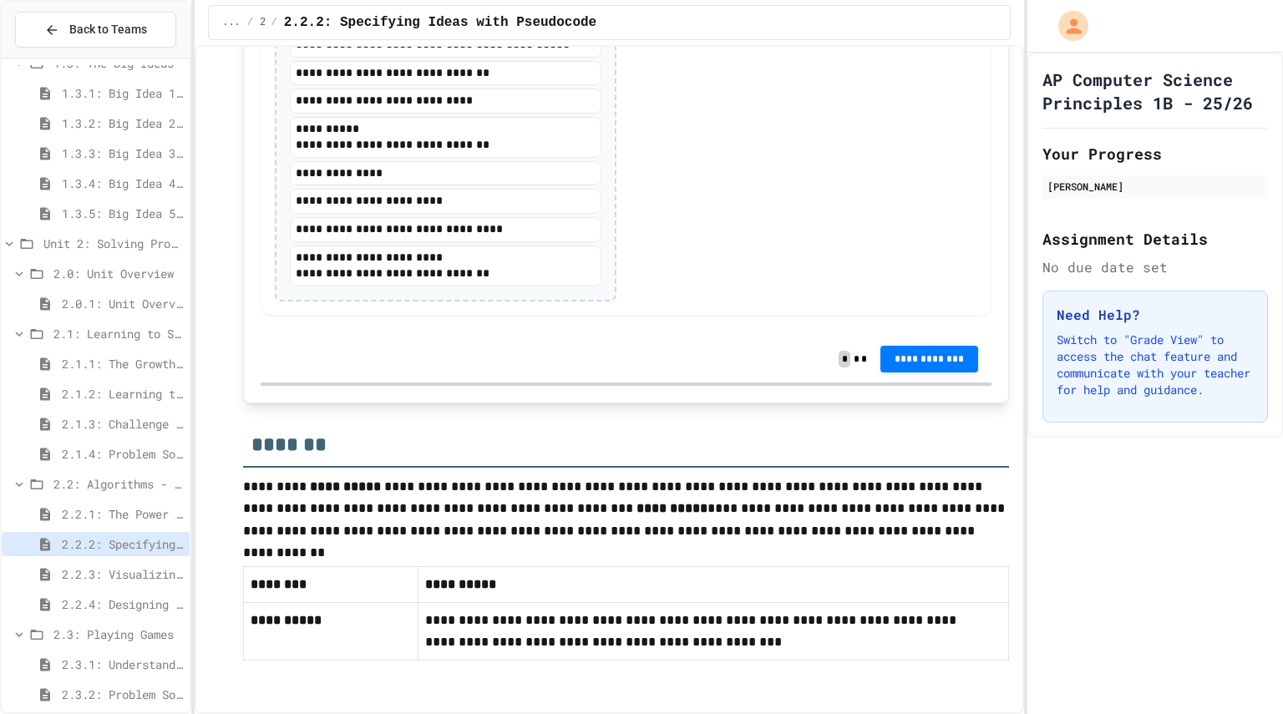
scroll to position [3589, 0]
click at [158, 569] on span "2.2.3: Visualizing Logic with Flowcharts" at bounding box center [122, 575] width 121 height 18
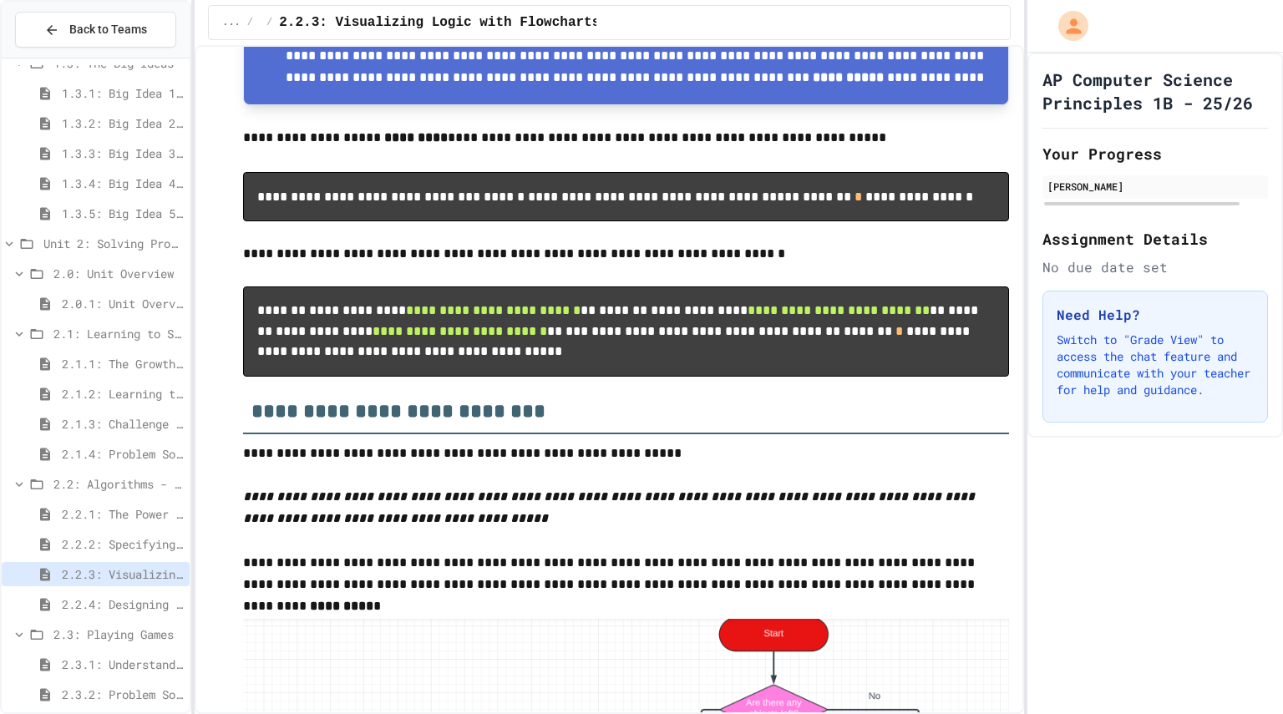
scroll to position [5098, 0]
drag, startPoint x: 610, startPoint y: 499, endPoint x: 567, endPoint y: 421, distance: 88.6
click at [193, 488] on div at bounding box center [192, 357] width 3 height 714
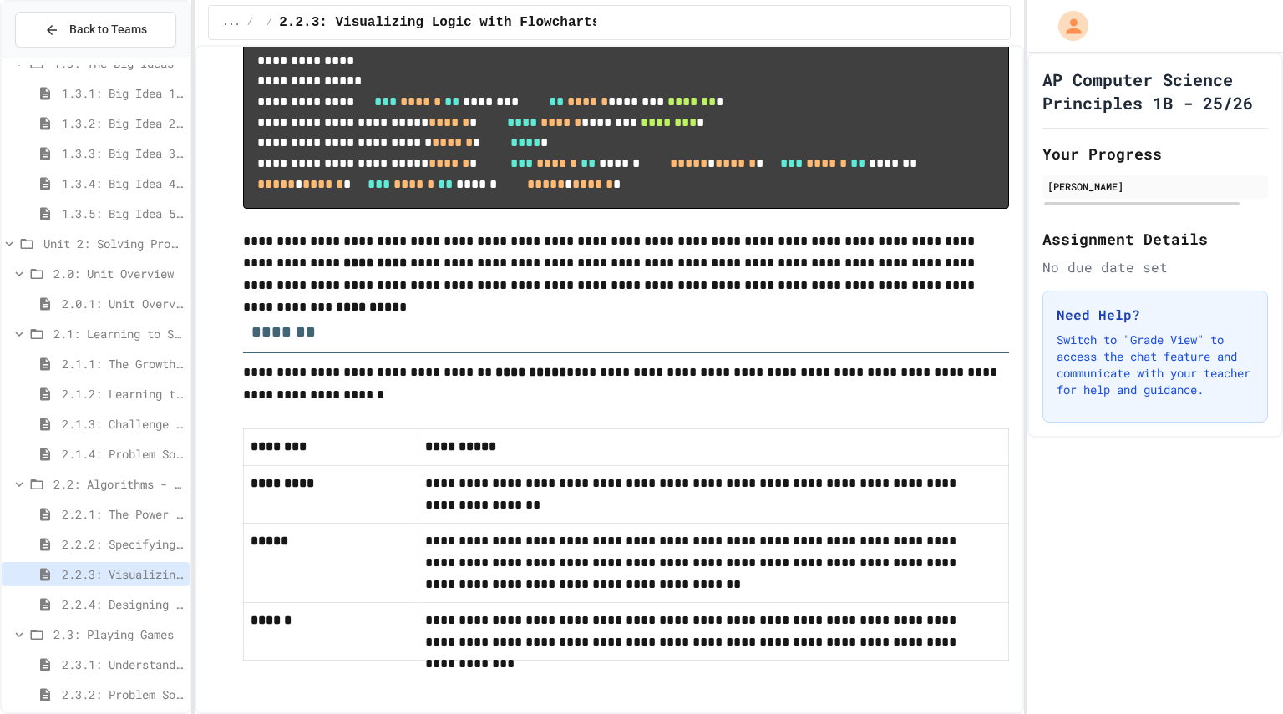
scroll to position [7561, 0]
drag, startPoint x: 143, startPoint y: 627, endPoint x: 131, endPoint y: 607, distance: 22.5
click at [131, 607] on div "1.2.2: The AP Exam 1.3: The Big Ideas 1.3.1: Big Idea 1 - Creative Development …" at bounding box center [96, 247] width 188 height 946
click at [131, 607] on span "2.2.4: Designing Flowcharts" at bounding box center [122, 605] width 121 height 18
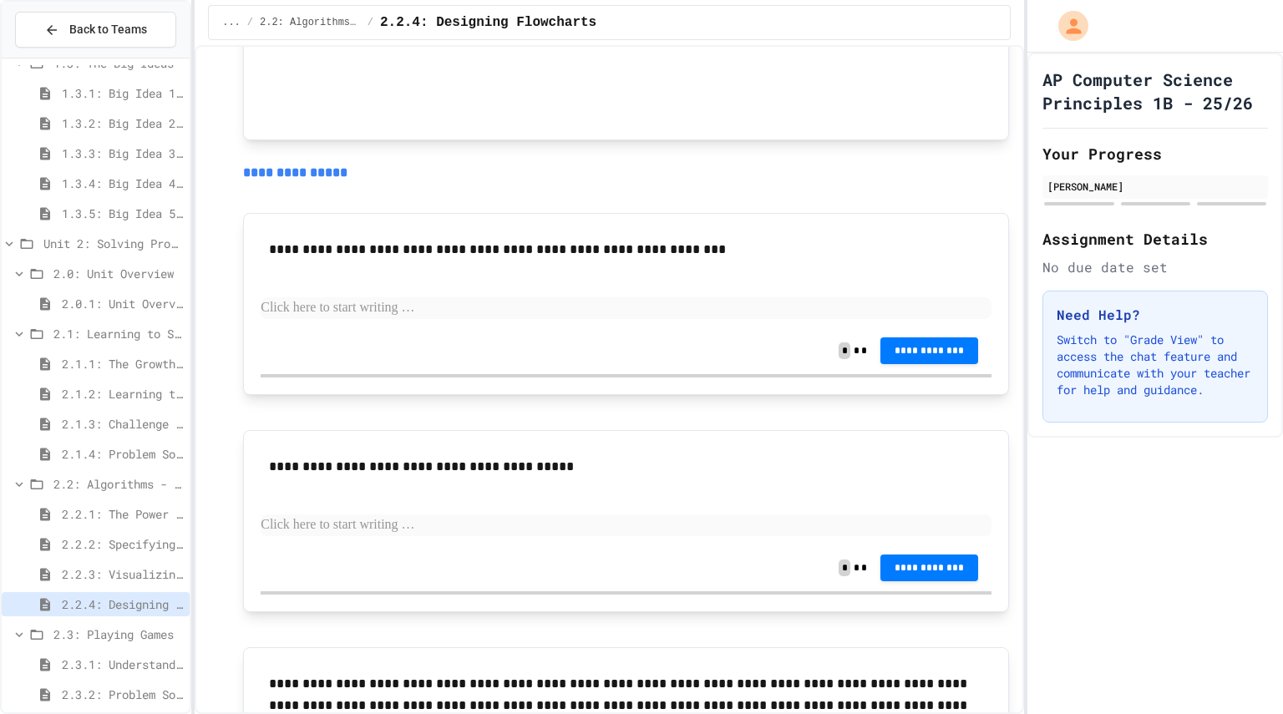
scroll to position [1751, 0]
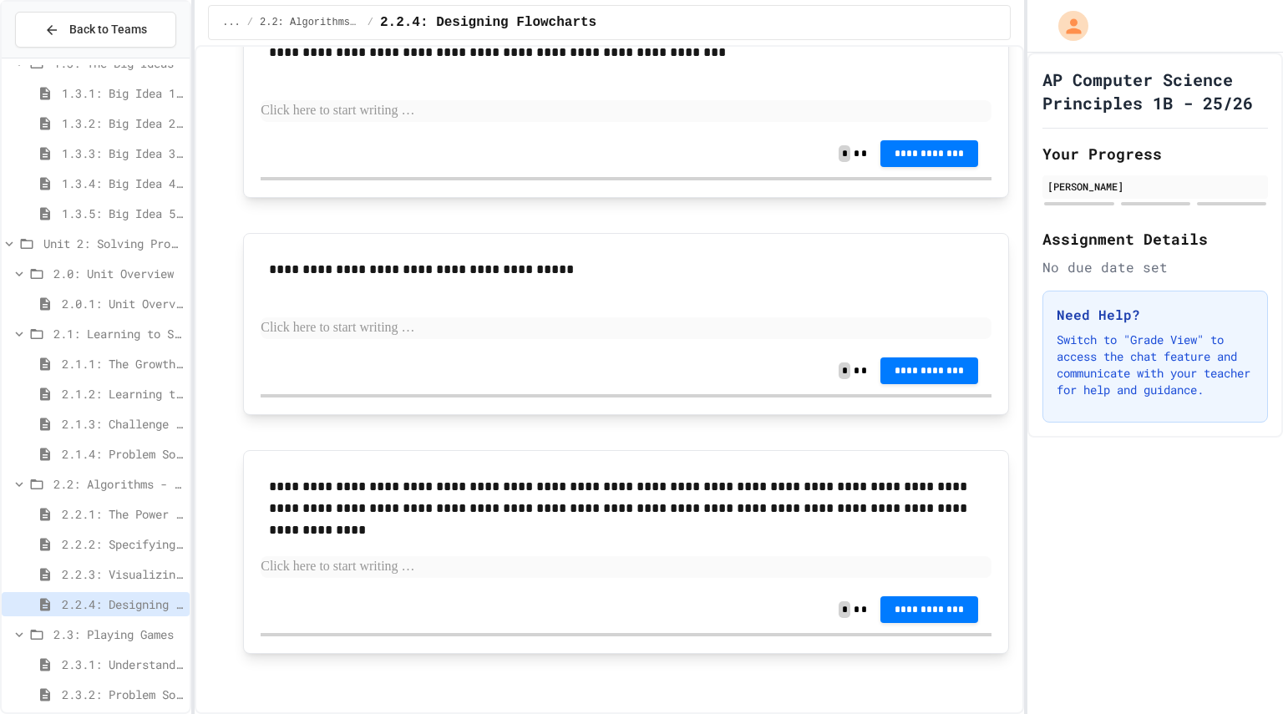
click at [119, 654] on div "2.3.1: Understanding Games with Flowcharts" at bounding box center [96, 664] width 188 height 24
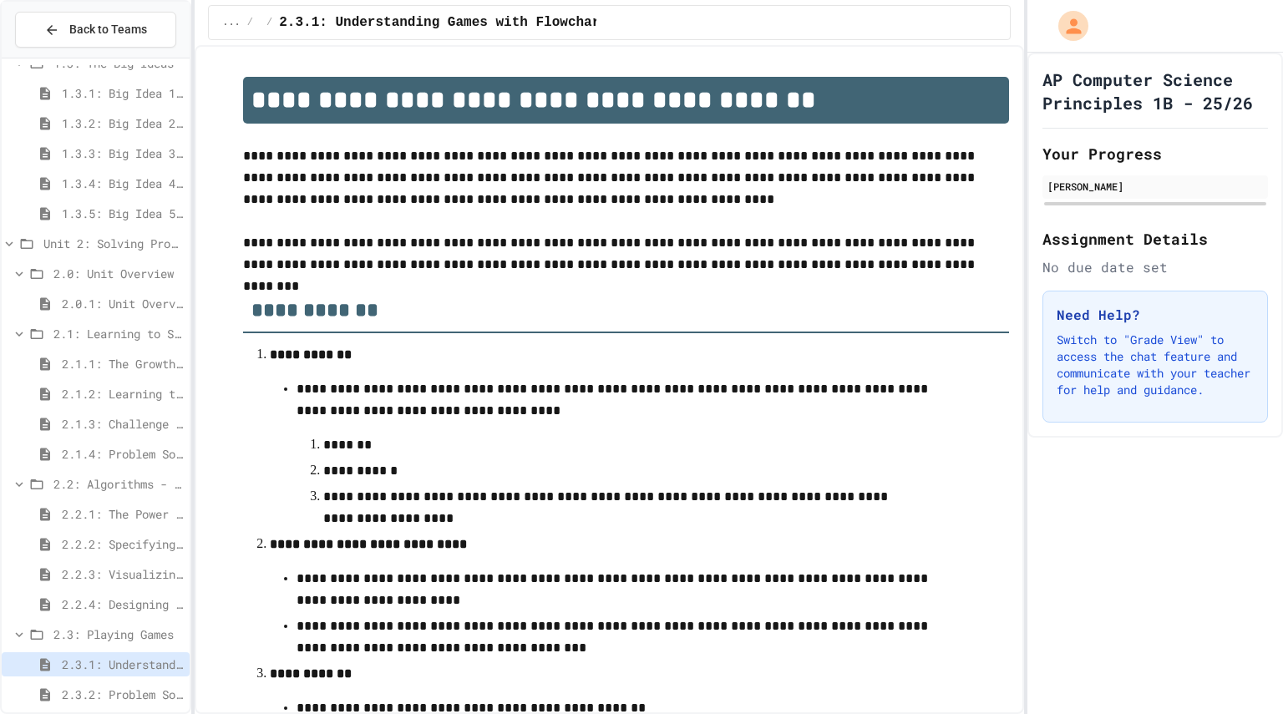
scroll to position [587, 0]
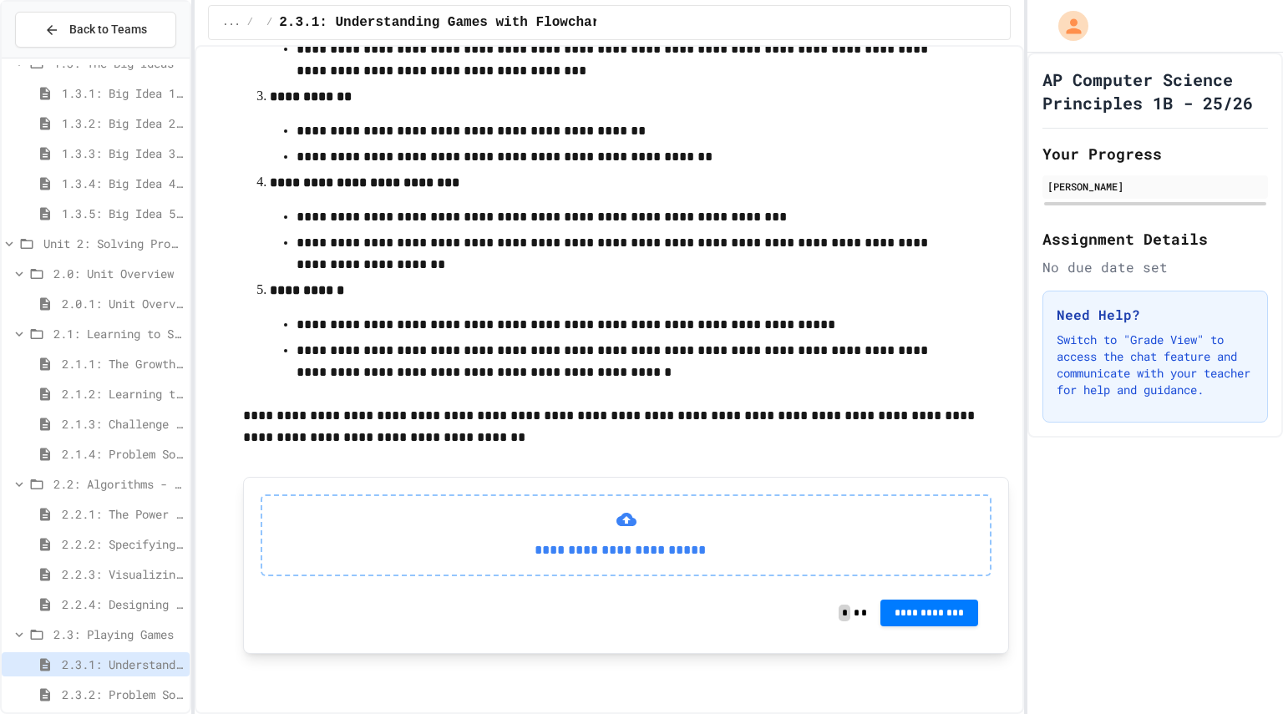
click at [134, 704] on div "2.3.2: Problem Solving Reflection" at bounding box center [96, 694] width 188 height 24
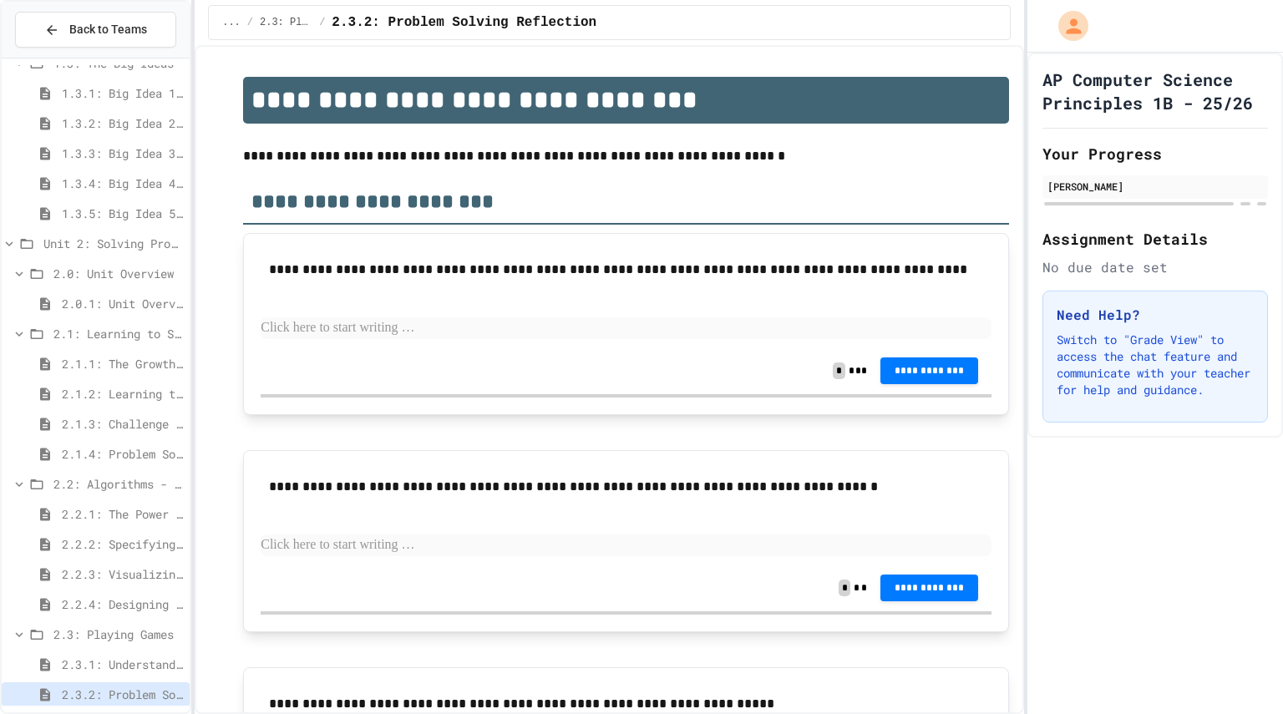
scroll to position [195, 0]
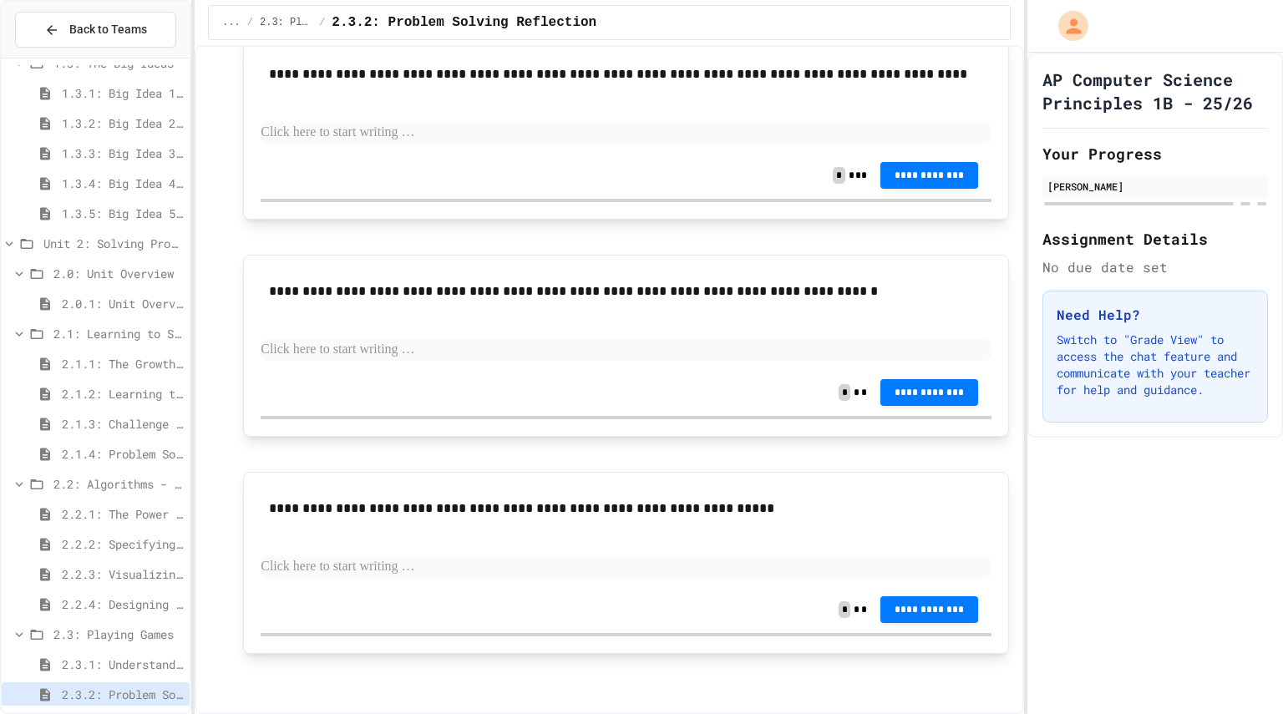
click at [116, 380] on div "2.1.1: The Growth Mindset" at bounding box center [96, 367] width 188 height 30
click at [94, 361] on span "2.1.1: The Growth Mindset" at bounding box center [122, 364] width 121 height 18
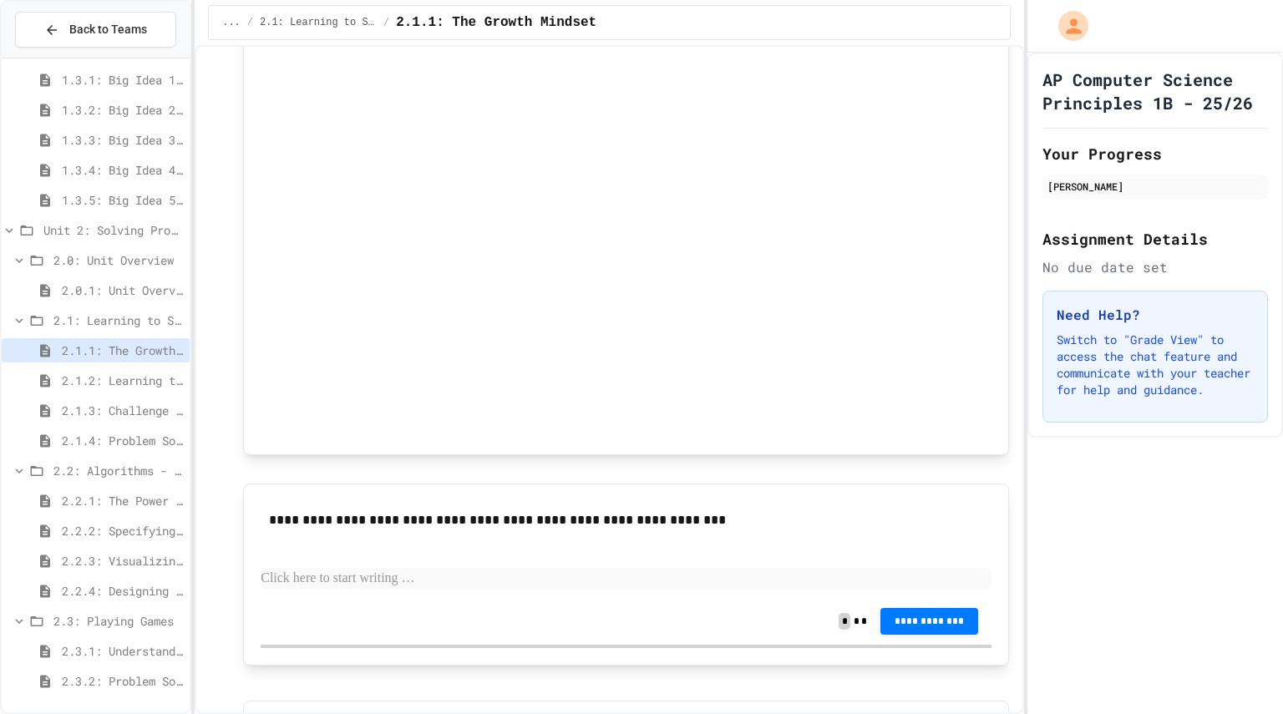
scroll to position [1030, 0]
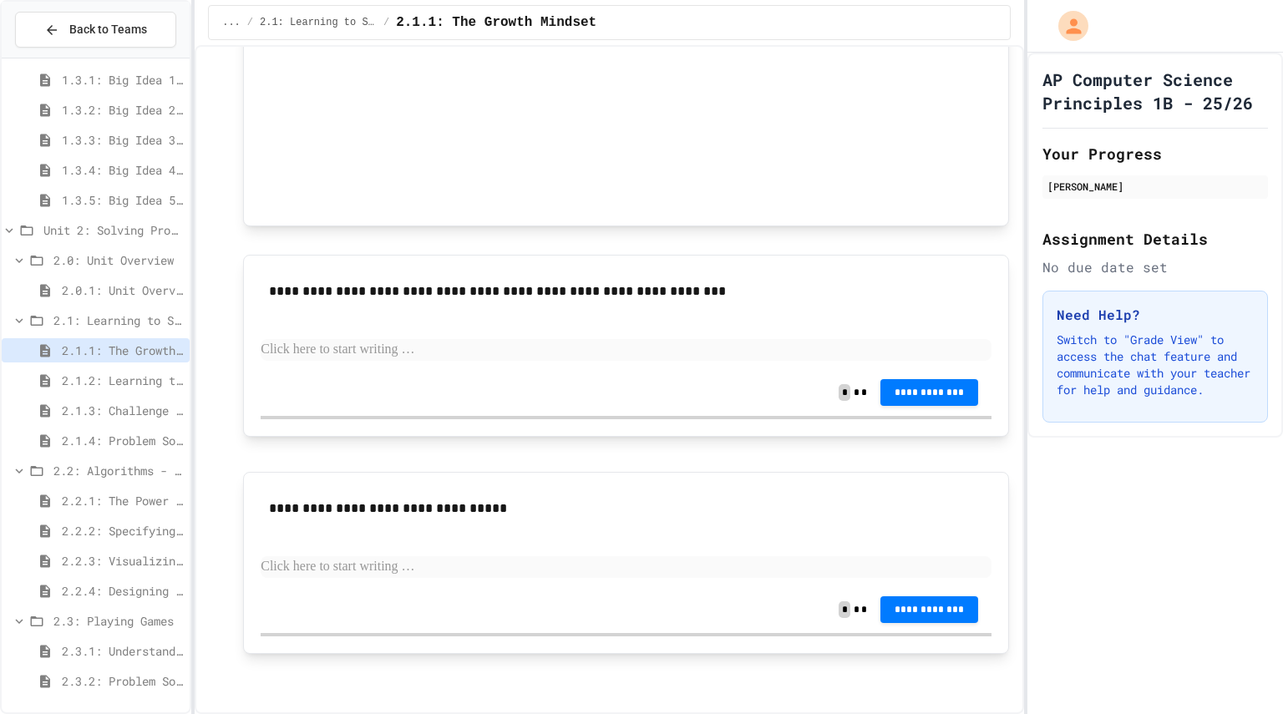
click at [70, 398] on div "2.1.2: Learning to Solve Hard Problems" at bounding box center [96, 383] width 188 height 30
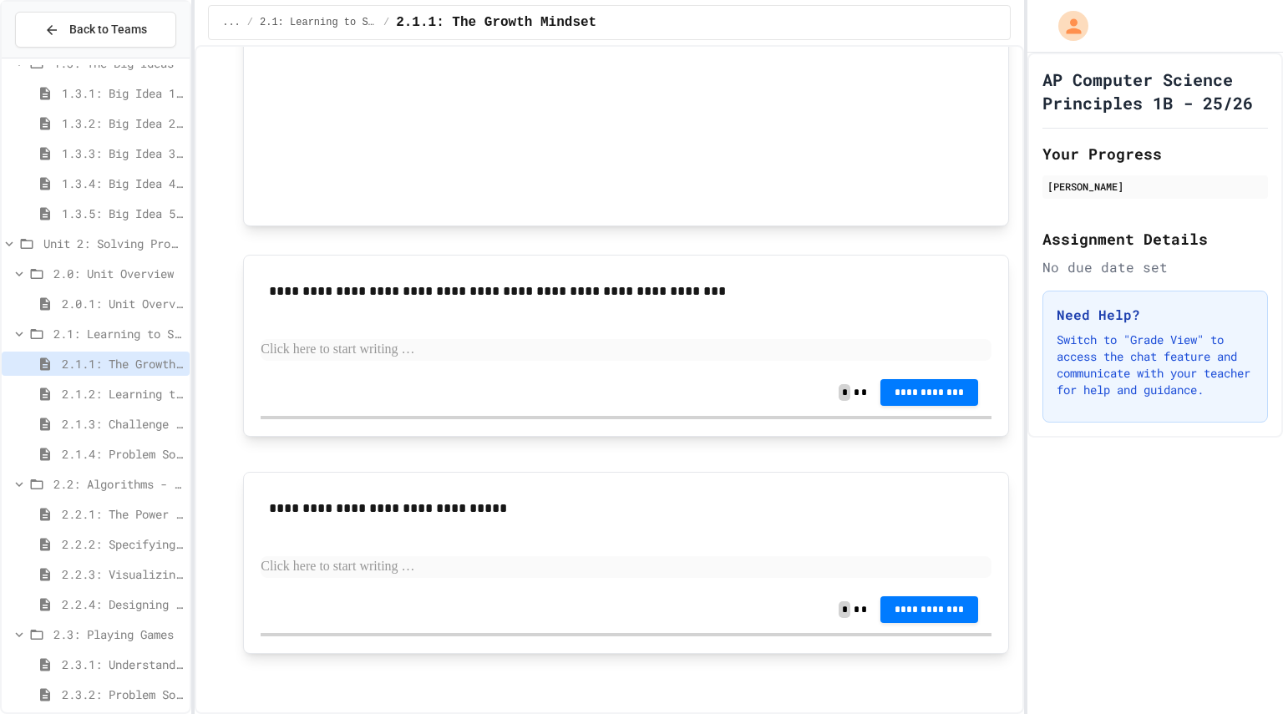
click at [74, 402] on span "2.1.2: Learning to Solve Hard Problems" at bounding box center [122, 394] width 121 height 18
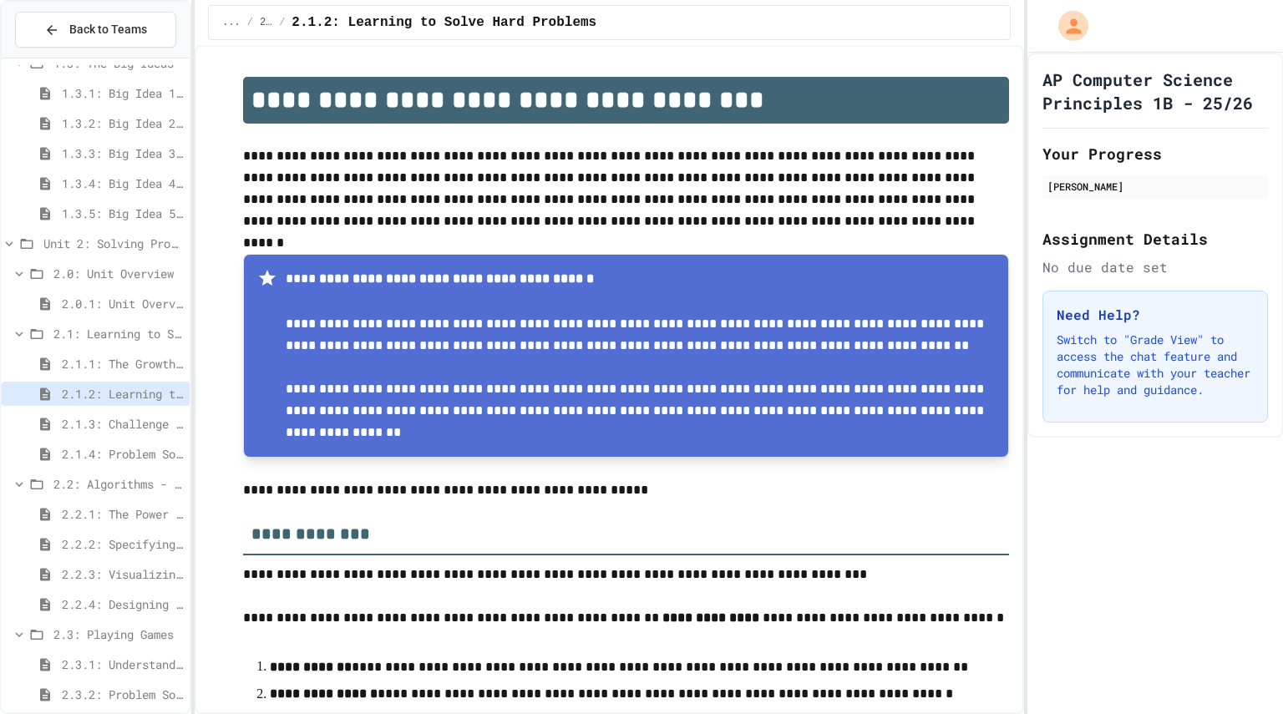
click at [134, 439] on div "2.1.3: Challenge Problem - The Bridge" at bounding box center [96, 427] width 188 height 30
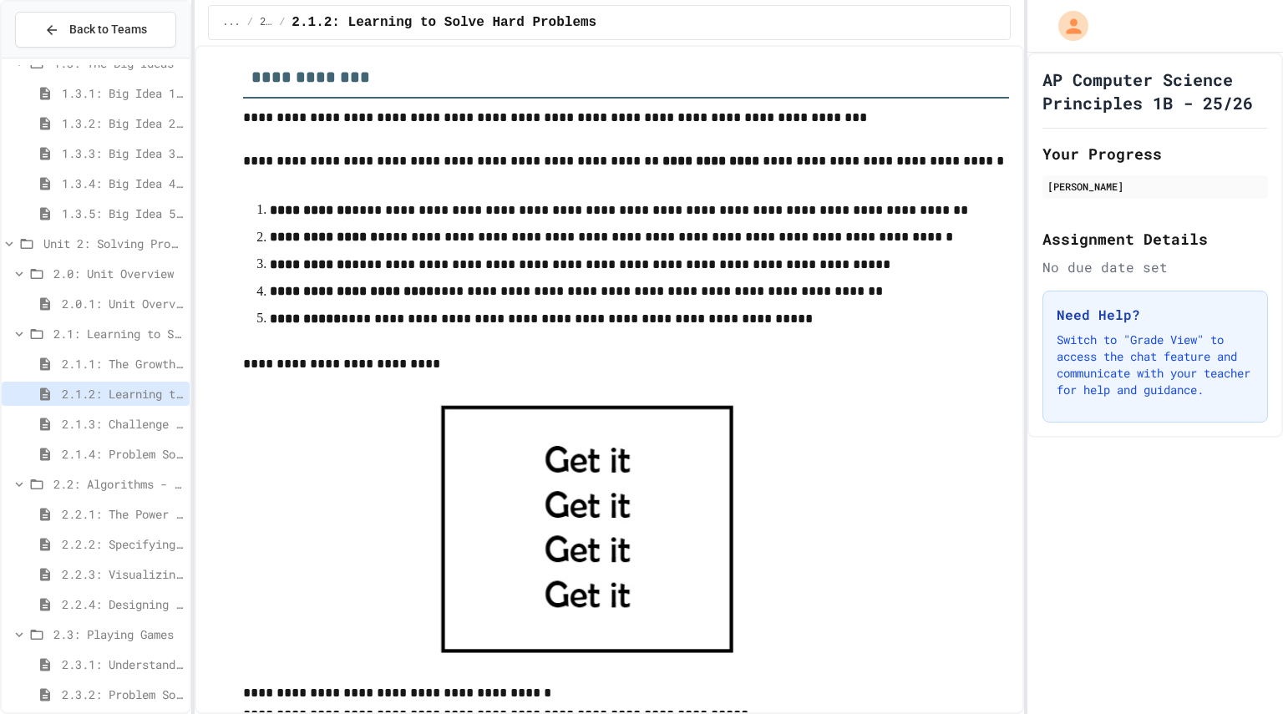
scroll to position [495, 0]
